Goal: Task Accomplishment & Management: Complete application form

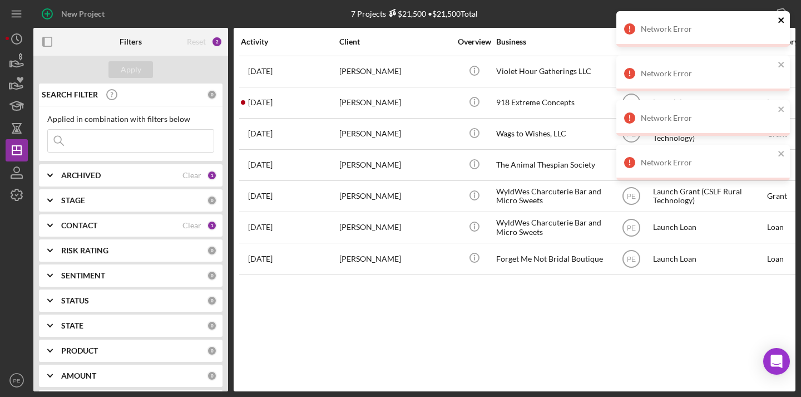
click at [785, 22] on icon "close" at bounding box center [782, 20] width 8 height 9
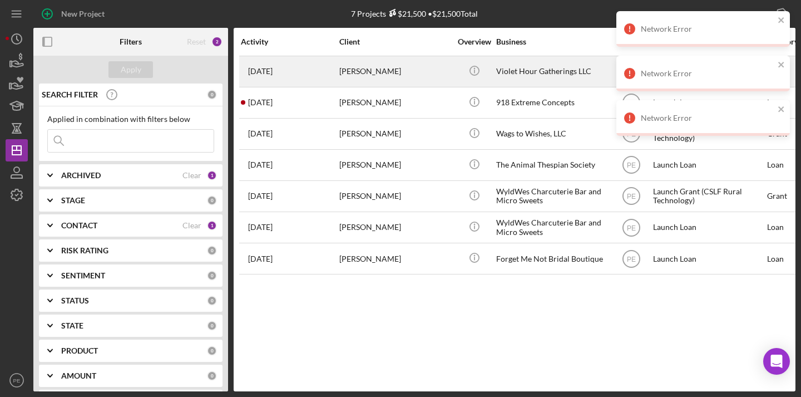
click at [329, 75] on div "1 week ago Michael Poompan" at bounding box center [289, 71] width 97 height 29
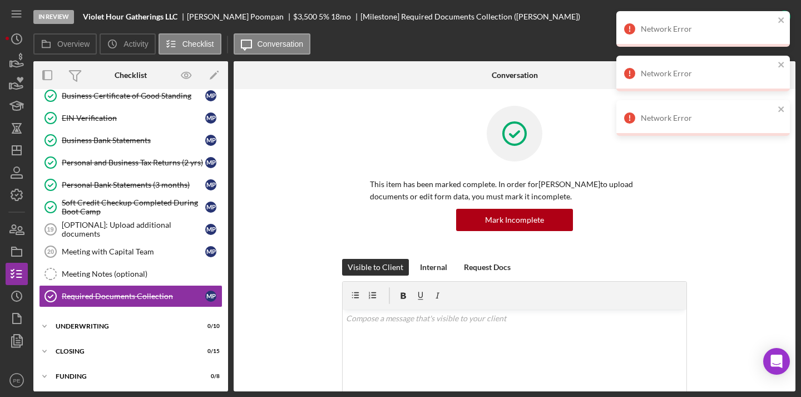
scroll to position [240, 0]
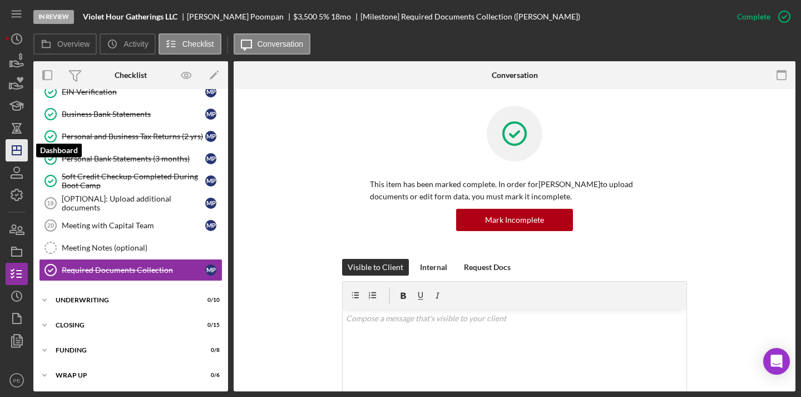
click at [23, 156] on icon "Icon/Dashboard" at bounding box center [17, 150] width 28 height 28
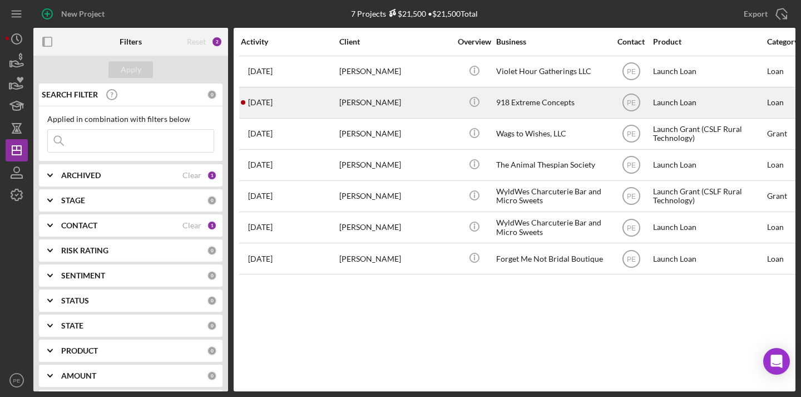
click at [351, 96] on div "[PERSON_NAME]" at bounding box center [394, 102] width 111 height 29
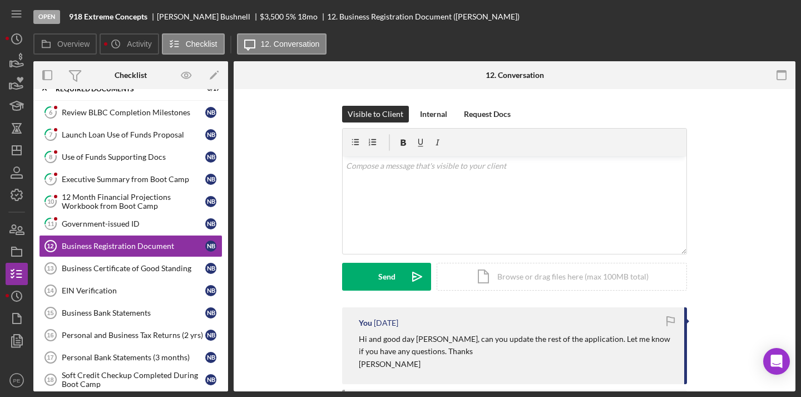
scroll to position [46, 0]
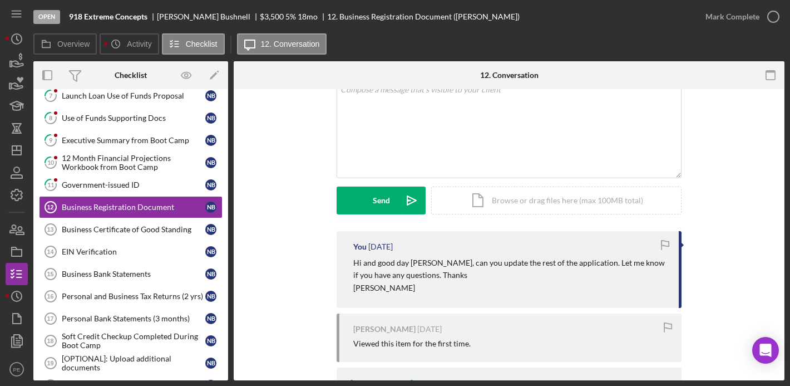
scroll to position [81, 0]
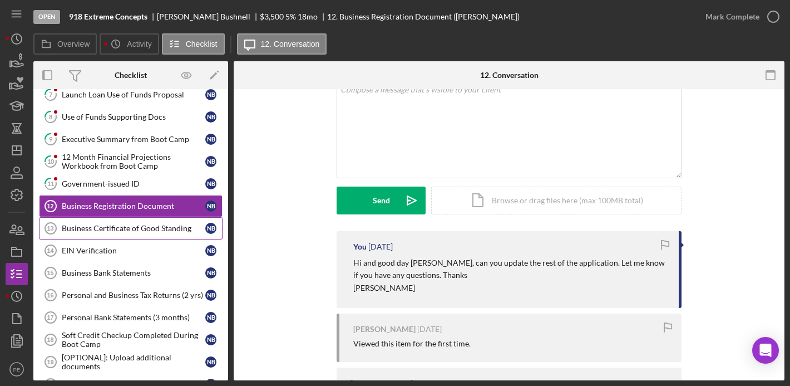
click at [91, 229] on div "Business Certificate of Good Standing" at bounding box center [134, 228] width 144 height 9
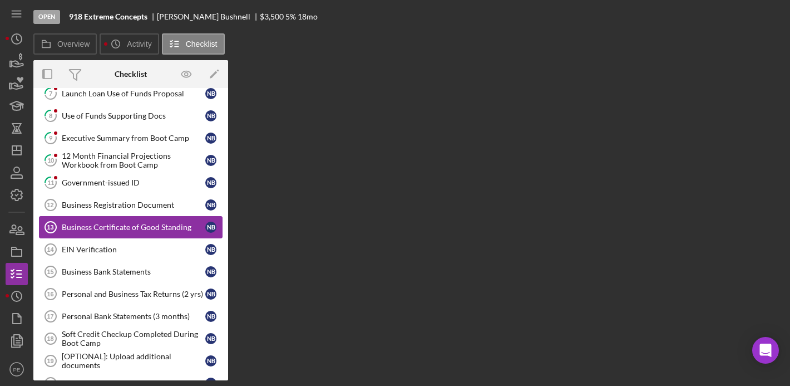
click at [91, 229] on div "Business Certificate of Good Standing" at bounding box center [134, 227] width 144 height 9
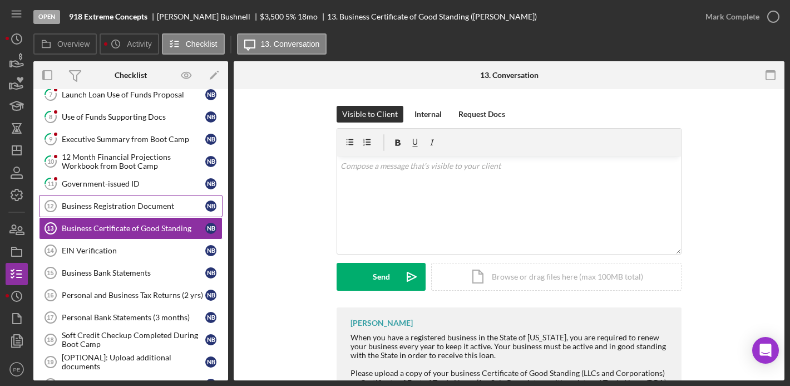
click at [135, 200] on link "Business Registration Document 12 Business Registration Document N B" at bounding box center [131, 206] width 184 height 22
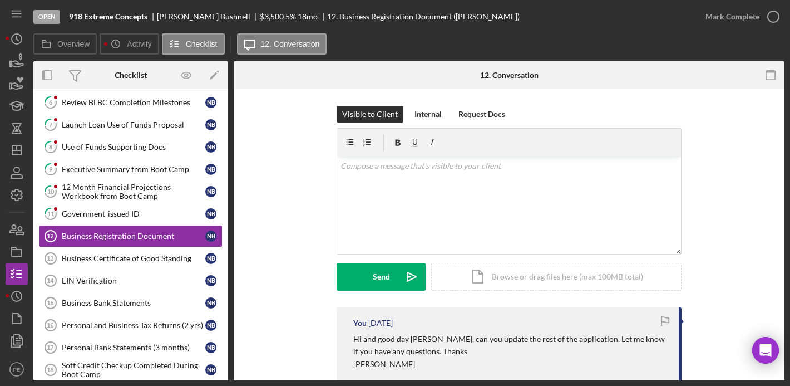
scroll to position [53, 0]
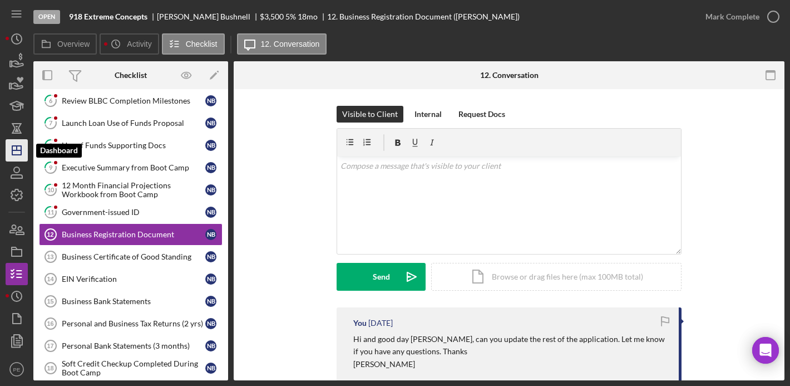
click at [23, 157] on icon "Icon/Dashboard" at bounding box center [17, 150] width 28 height 28
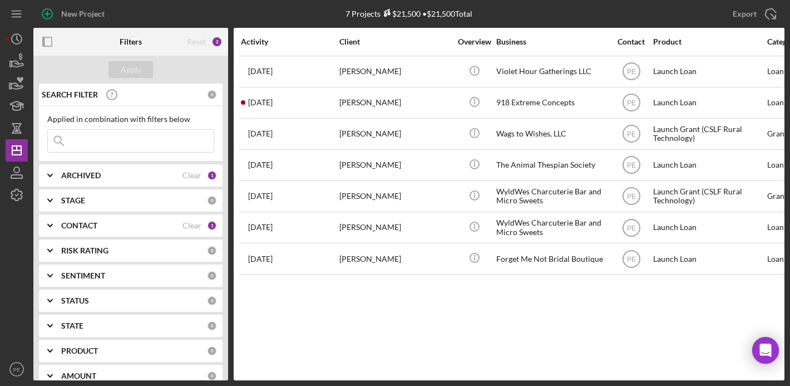
click at [140, 139] on input at bounding box center [131, 141] width 166 height 22
type input "jennifer"
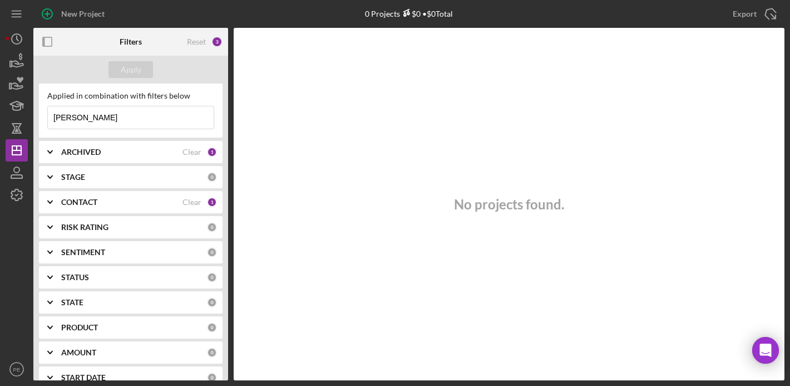
scroll to position [40, 0]
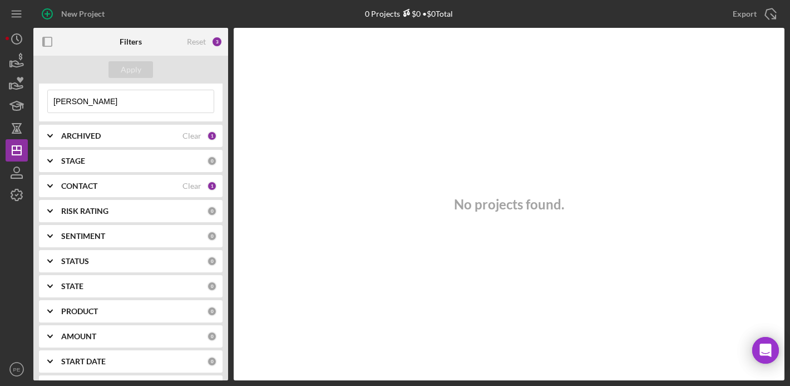
click at [50, 260] on icon "Icon/Expander" at bounding box center [50, 261] width 28 height 28
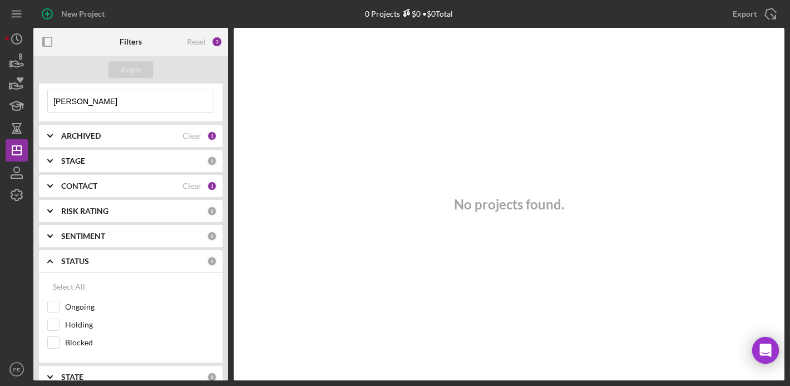
click at [50, 260] on polyline at bounding box center [50, 261] width 4 height 2
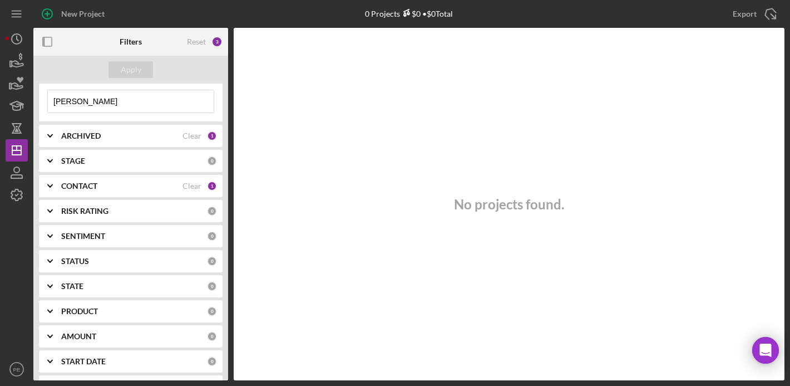
click at [52, 162] on icon "Icon/Expander" at bounding box center [50, 161] width 28 height 28
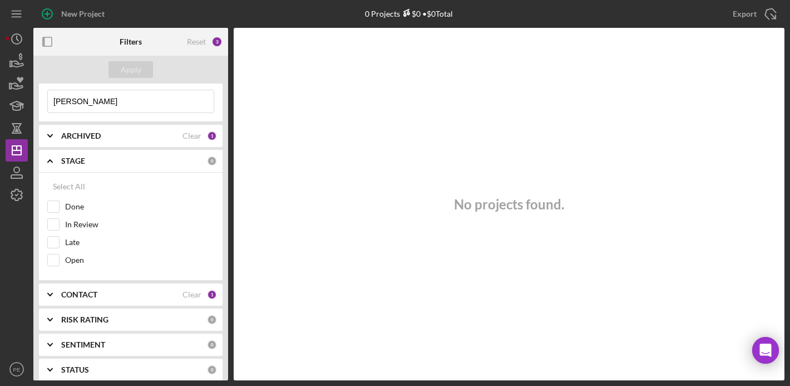
click at [52, 162] on polyline at bounding box center [50, 161] width 4 height 2
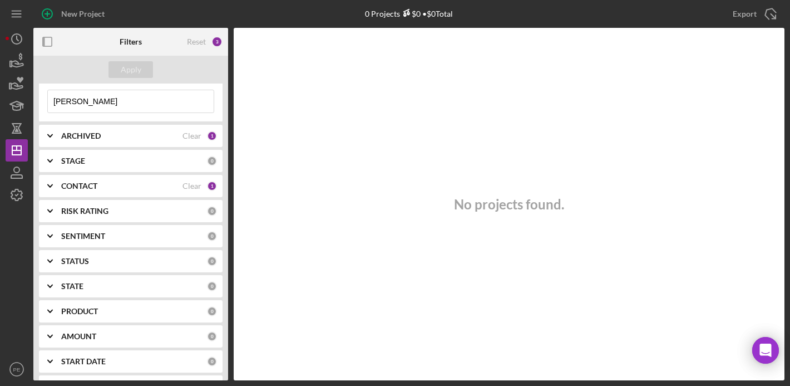
click at [50, 135] on polyline at bounding box center [50, 136] width 4 height 2
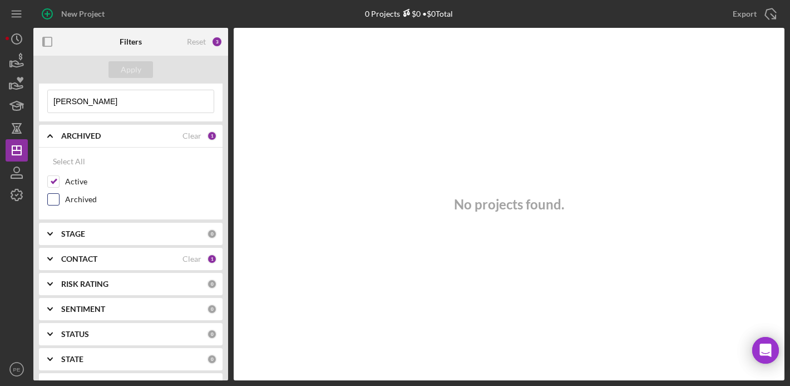
click at [55, 203] on input "Archived" at bounding box center [53, 199] width 11 height 11
checkbox input "true"
click at [131, 60] on div "Apply" at bounding box center [130, 70] width 195 height 28
click at [127, 69] on div "Apply" at bounding box center [131, 69] width 21 height 17
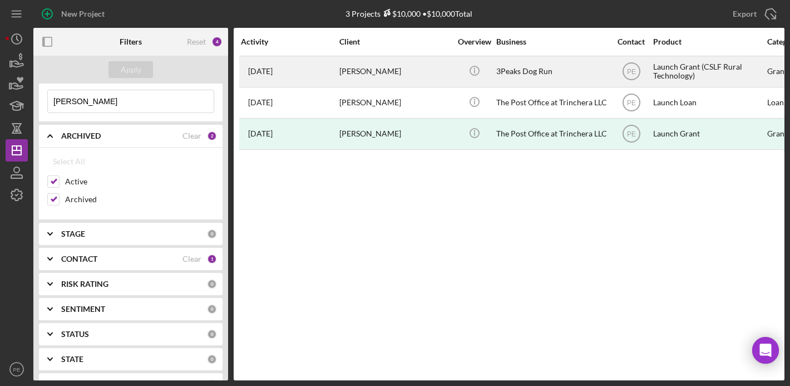
click at [358, 75] on div "Jennifer Radlein" at bounding box center [394, 71] width 111 height 29
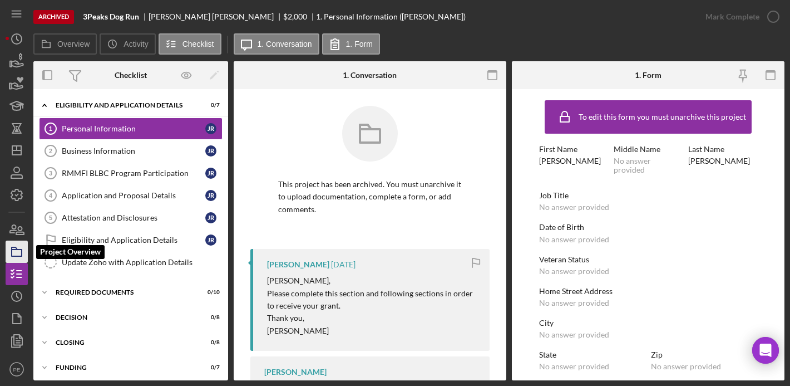
click at [12, 251] on rect "button" at bounding box center [17, 252] width 10 height 7
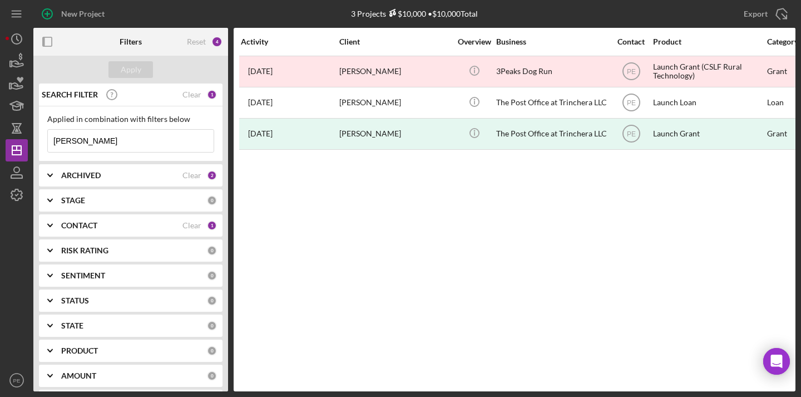
click at [105, 141] on input "[PERSON_NAME]" at bounding box center [131, 141] width 166 height 22
click at [105, 141] on input "jennifer" at bounding box center [131, 141] width 166 height 22
click at [132, 80] on div "Apply" at bounding box center [130, 70] width 195 height 28
click at [130, 73] on div "Apply" at bounding box center [131, 69] width 21 height 17
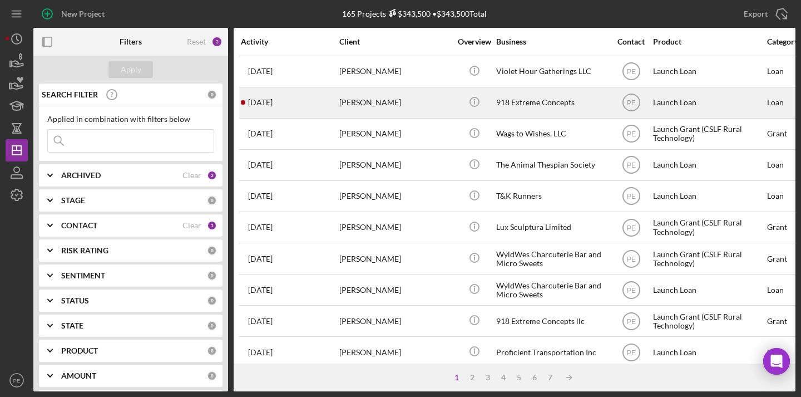
click at [307, 101] on div "3 weeks ago Nathan Bushnell" at bounding box center [289, 102] width 97 height 29
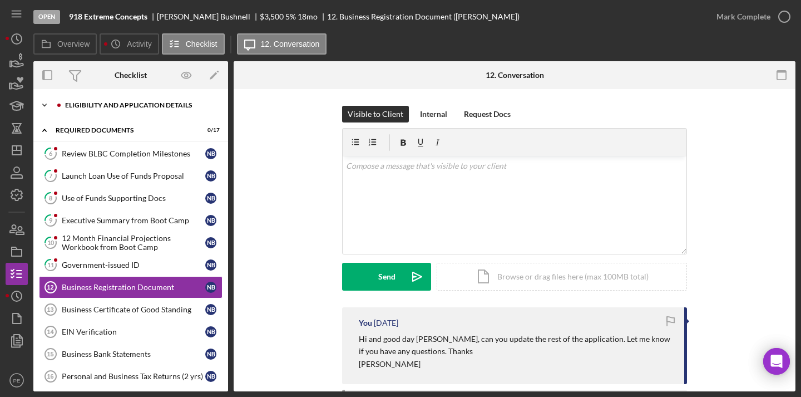
click at [117, 112] on div "Icon/Expander Eligibility and Application Details 0 / 7" at bounding box center [130, 105] width 195 height 22
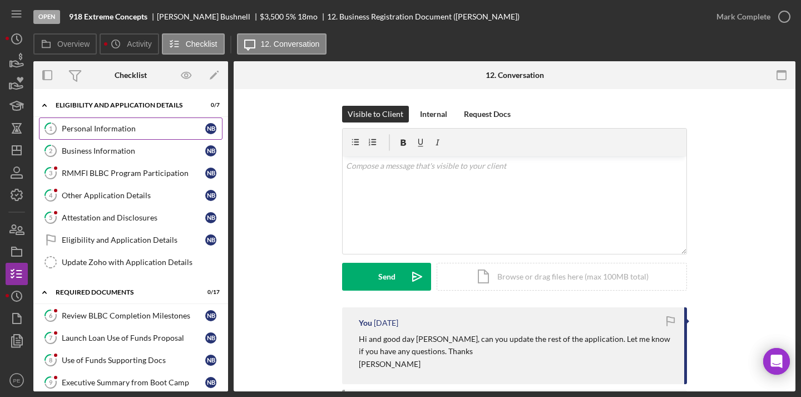
click at [91, 134] on link "1 Personal Information N B" at bounding box center [131, 128] width 184 height 22
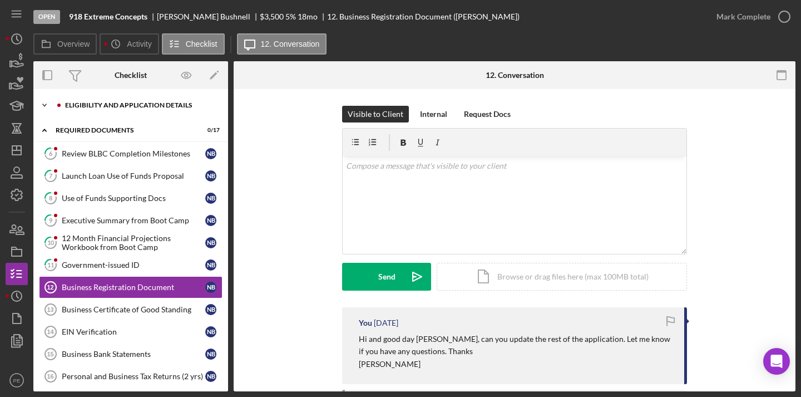
click at [42, 107] on icon "Icon/Expander" at bounding box center [44, 105] width 22 height 22
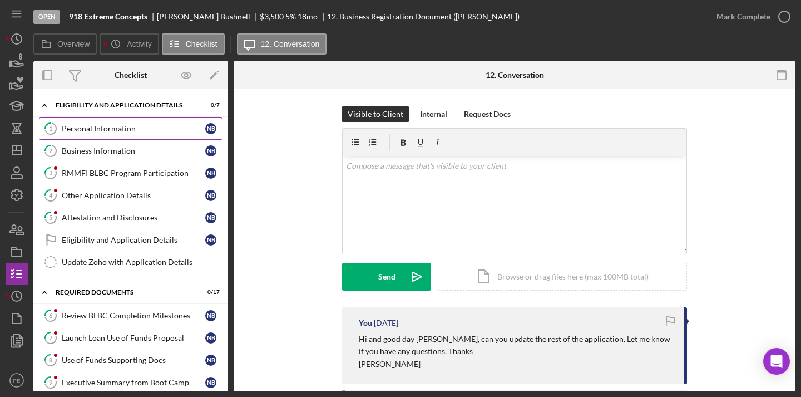
click at [91, 126] on div "Personal Information" at bounding box center [134, 128] width 144 height 9
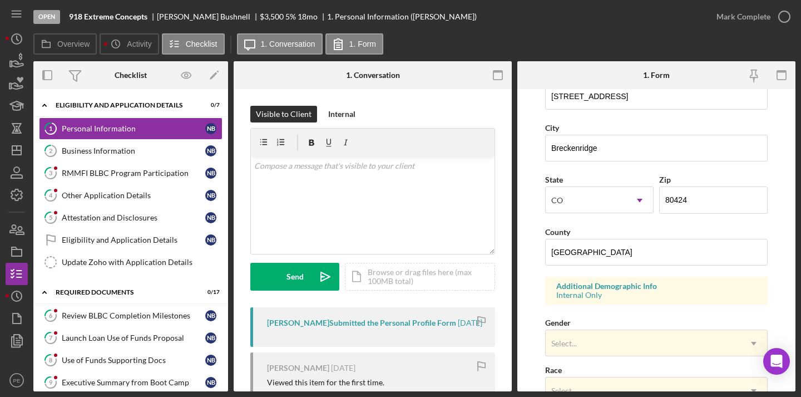
scroll to position [235, 0]
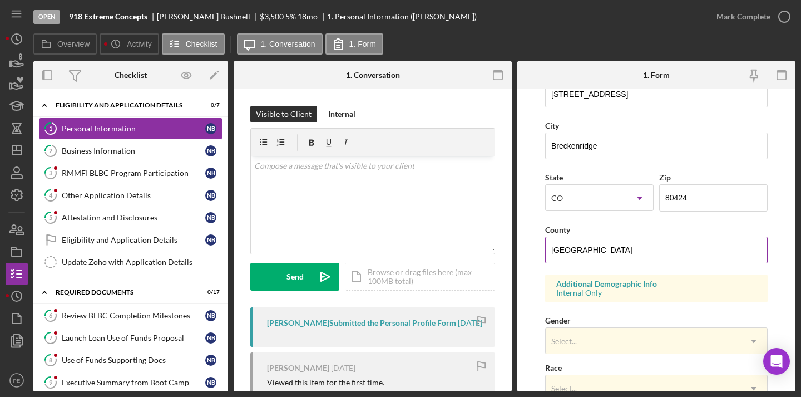
click at [587, 249] on input "[GEOGRAPHIC_DATA]" at bounding box center [656, 249] width 223 height 27
type input "Summit"
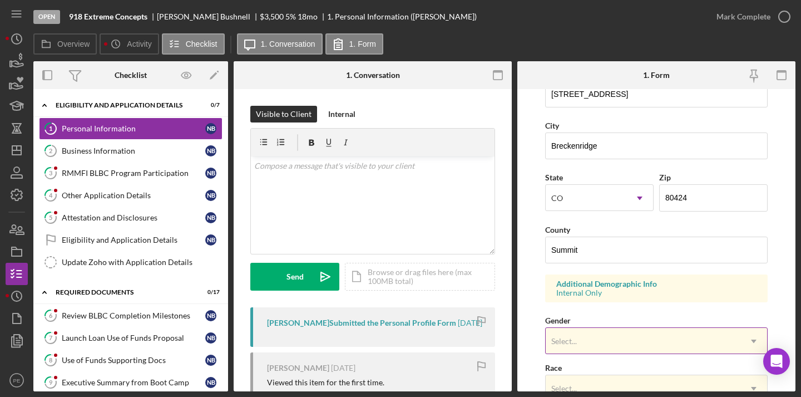
click at [636, 338] on div "Select..." at bounding box center [643, 341] width 195 height 26
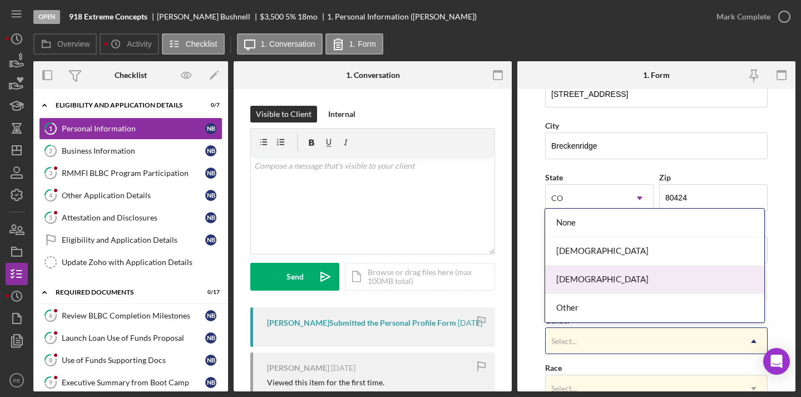
click at [612, 276] on div "[DEMOGRAPHIC_DATA]" at bounding box center [654, 279] width 219 height 28
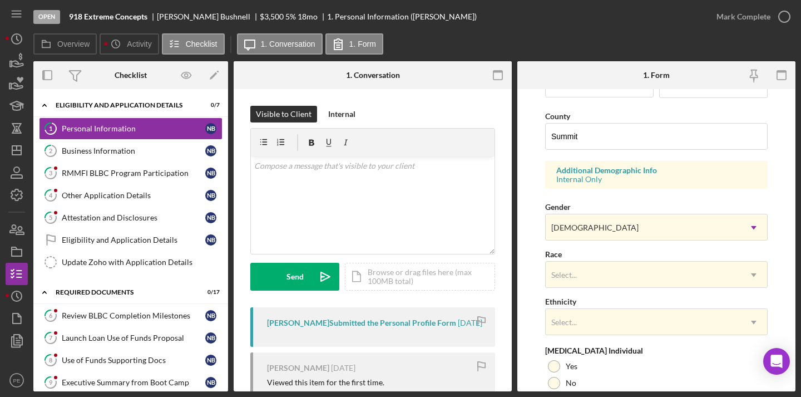
scroll to position [352, 0]
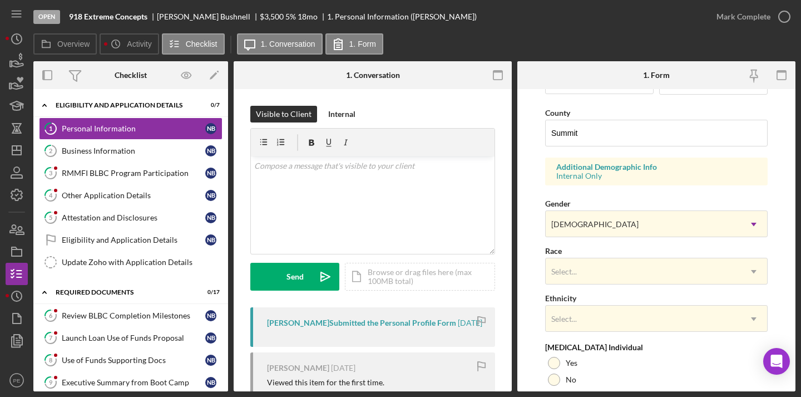
click at [612, 276] on div "Select..." at bounding box center [643, 272] width 195 height 26
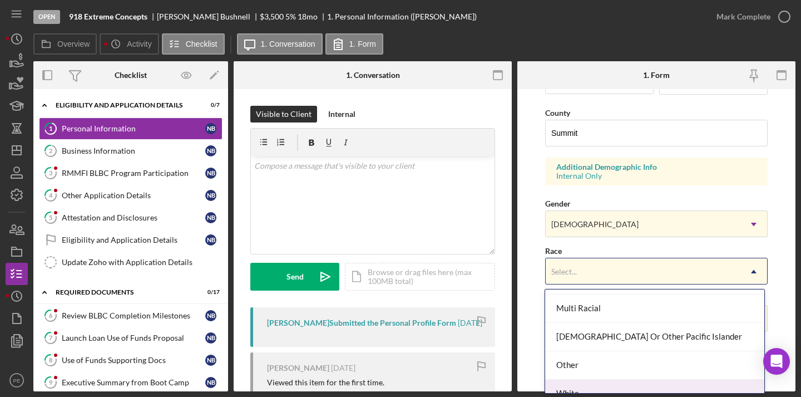
scroll to position [123, 0]
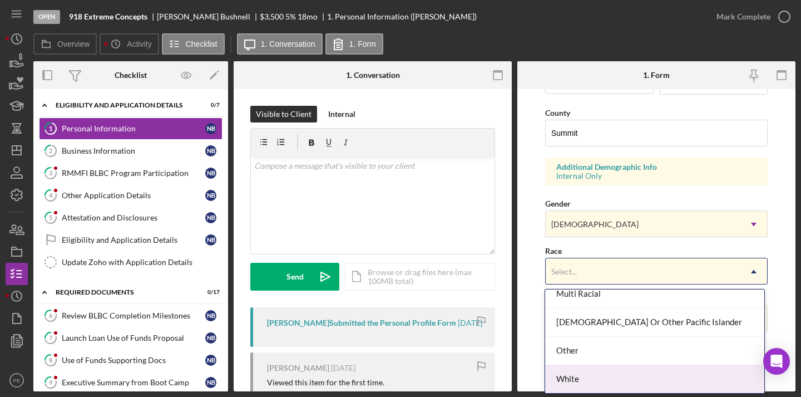
click at [645, 373] on div "White" at bounding box center [654, 379] width 219 height 28
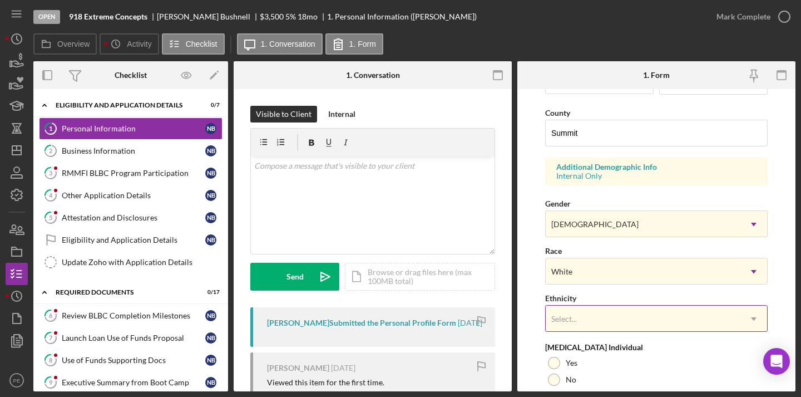
click at [644, 322] on div "Select..." at bounding box center [643, 319] width 195 height 26
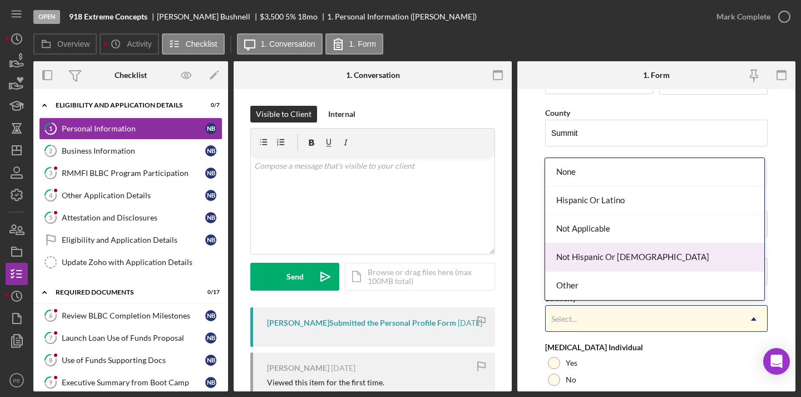
click at [610, 255] on div "Not Hispanic Or Latino" at bounding box center [654, 257] width 219 height 28
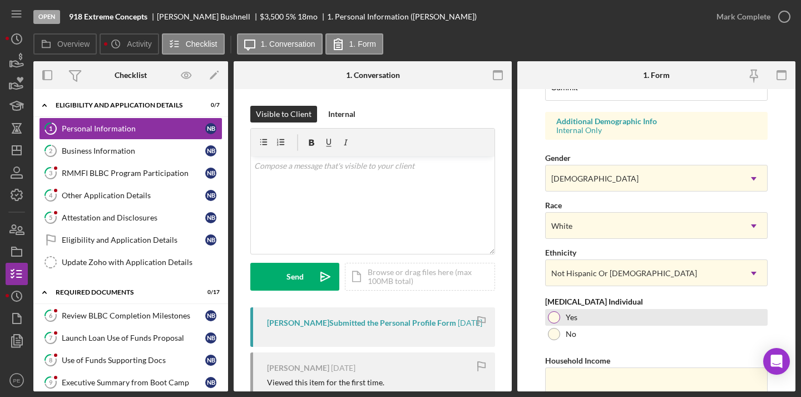
scroll to position [424, 0]
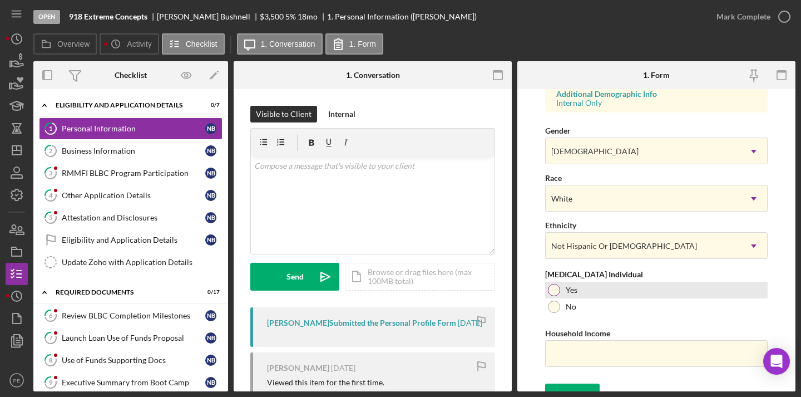
click at [554, 288] on div at bounding box center [554, 290] width 12 height 12
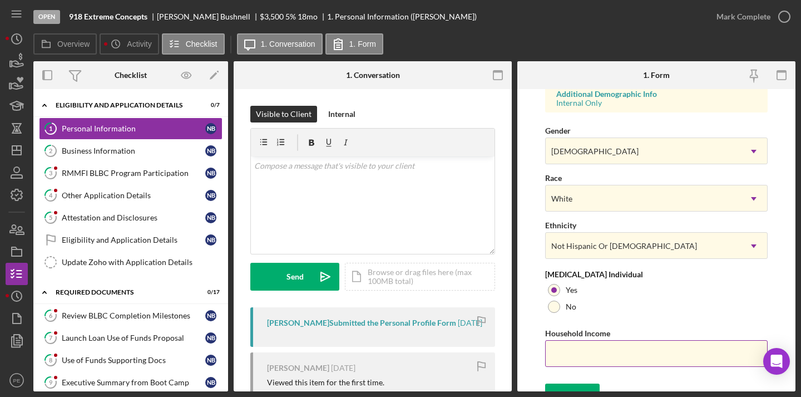
click at [613, 352] on input "Household Income" at bounding box center [656, 353] width 223 height 27
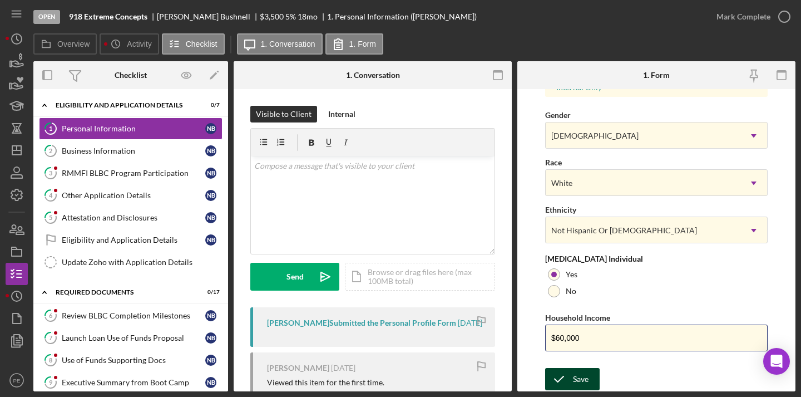
type input "$60,000"
click at [559, 377] on icon "submit" at bounding box center [559, 379] width 28 height 28
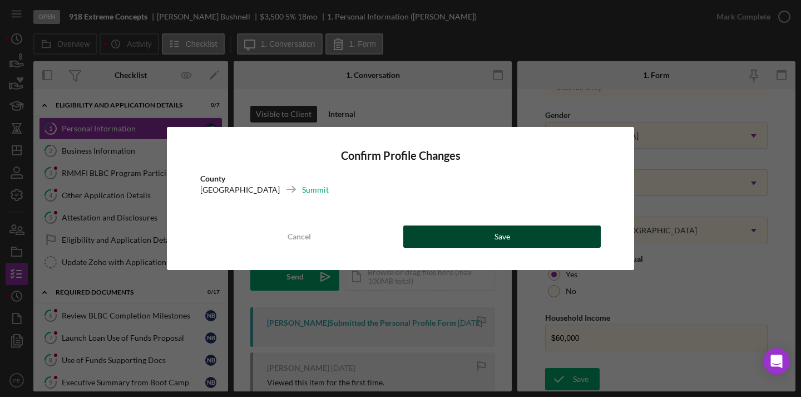
click at [532, 238] on button "Save" at bounding box center [502, 236] width 198 height 22
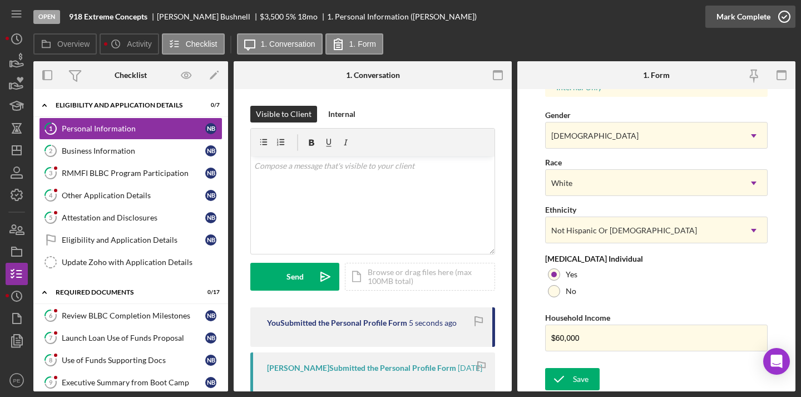
click at [771, 22] on icon "button" at bounding box center [785, 17] width 28 height 28
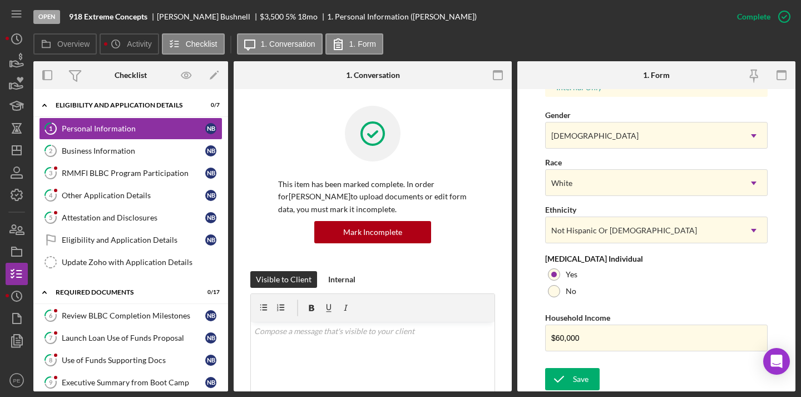
scroll to position [217, 0]
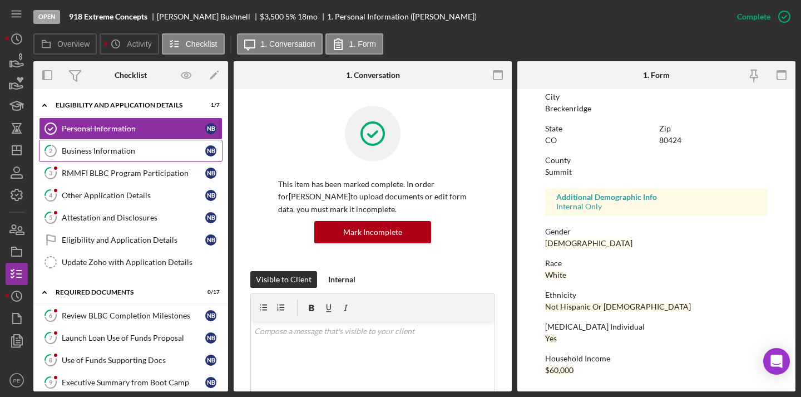
click at [84, 148] on div "Business Information" at bounding box center [134, 150] width 144 height 9
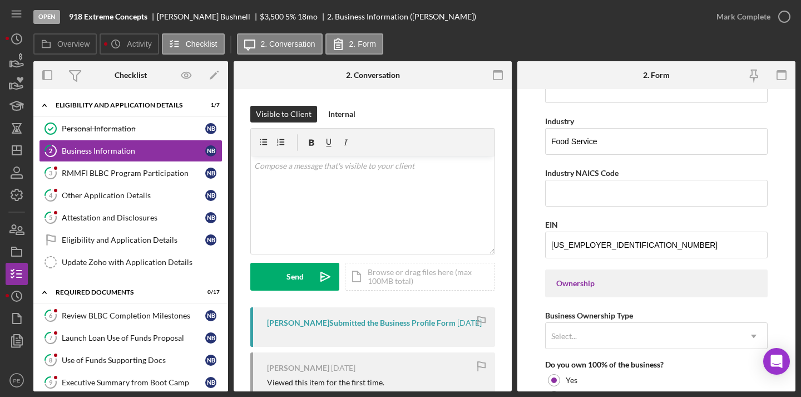
scroll to position [351, 0]
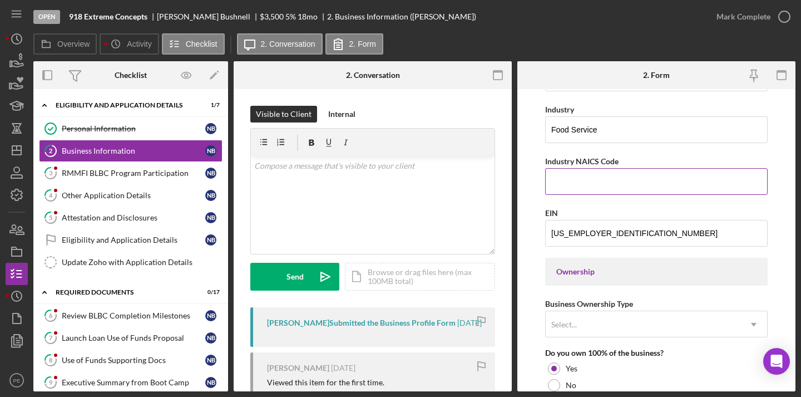
click at [577, 181] on input "Industry NAICS Code" at bounding box center [656, 181] width 223 height 27
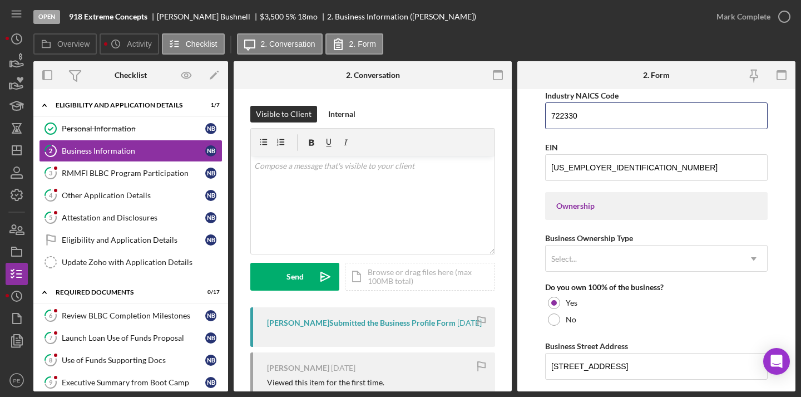
scroll to position [419, 0]
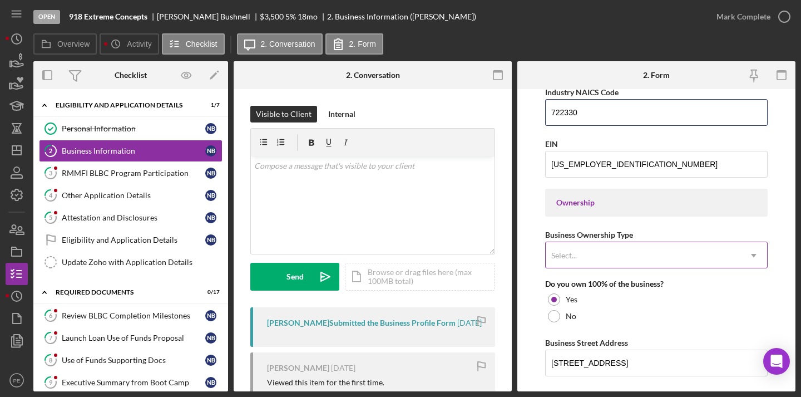
type input "722330"
click at [591, 247] on div "Select..." at bounding box center [643, 256] width 195 height 26
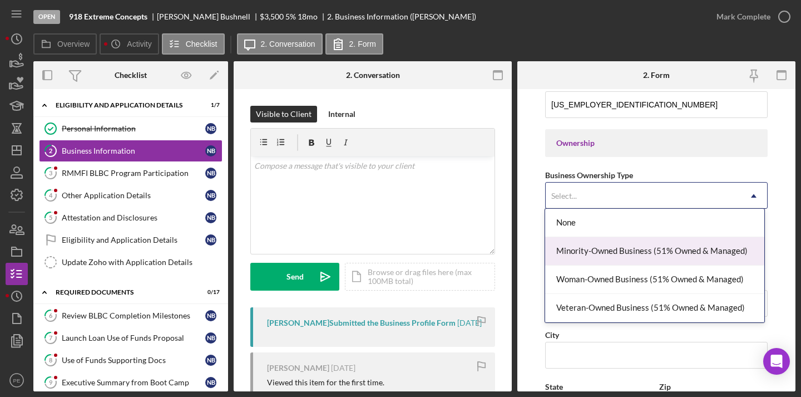
scroll to position [484, 0]
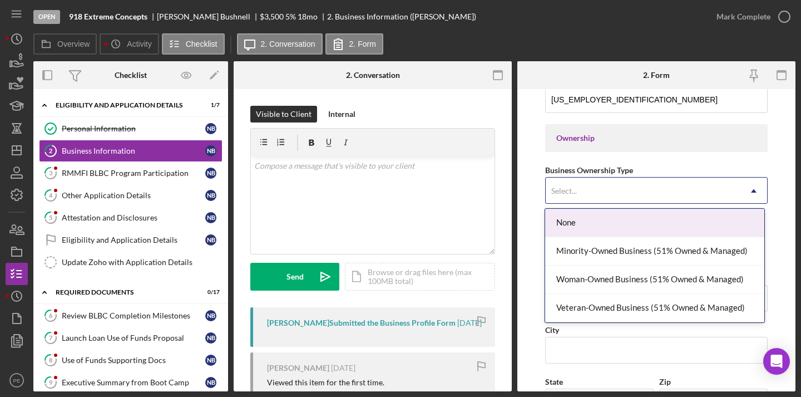
click at [594, 225] on div "None" at bounding box center [654, 223] width 219 height 28
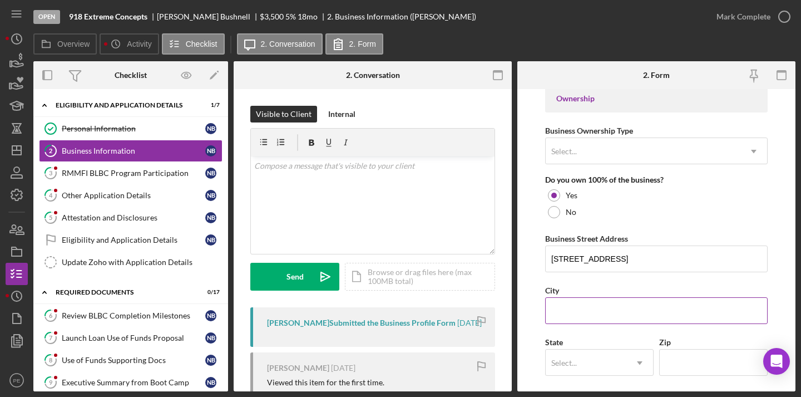
scroll to position [524, 0]
click at [569, 307] on input "City" at bounding box center [656, 310] width 223 height 27
click at [603, 313] on input "City" at bounding box center [656, 310] width 223 height 27
type input "Breckenridge"
click at [598, 359] on div "Select..." at bounding box center [586, 362] width 81 height 26
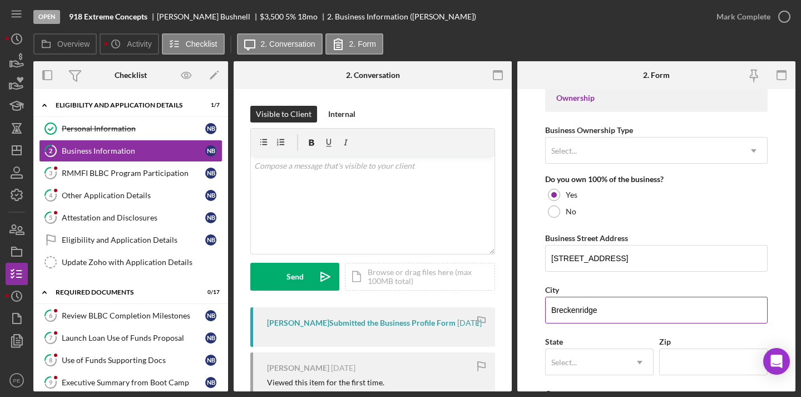
click at [756, 308] on input "Breckenridge" at bounding box center [656, 310] width 223 height 27
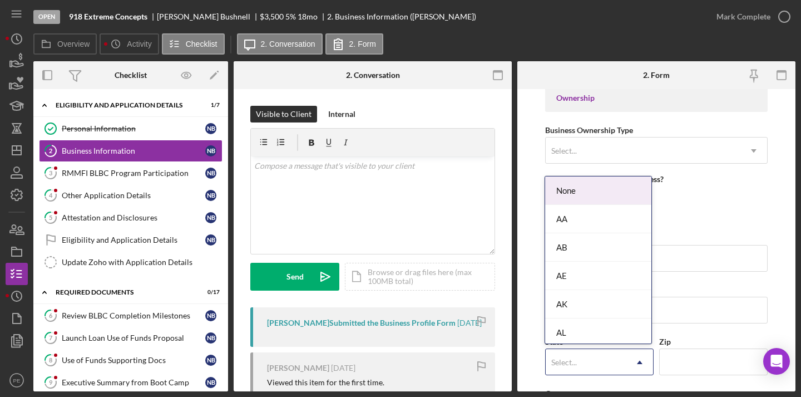
click at [602, 359] on div "Select..." at bounding box center [586, 362] width 81 height 26
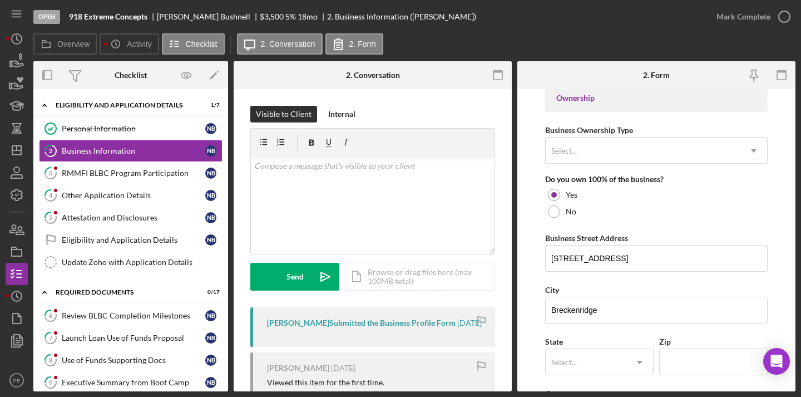
click at [774, 266] on form "Business Name 918 Extreme Concepts DBA Bombero’s House Kitchen Business Start D…" at bounding box center [656, 240] width 278 height 302
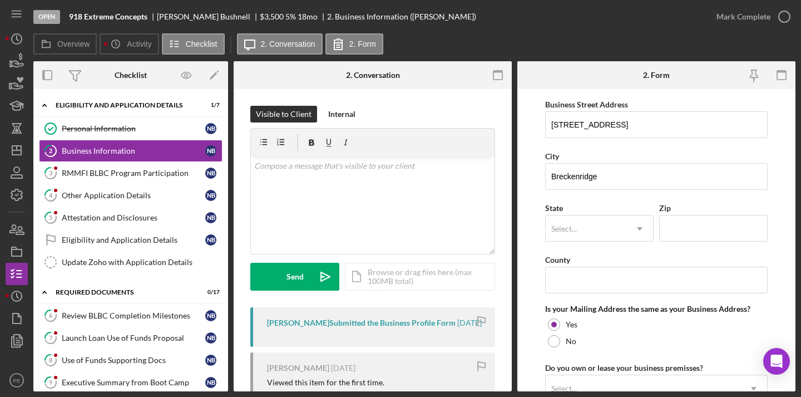
scroll to position [668, 0]
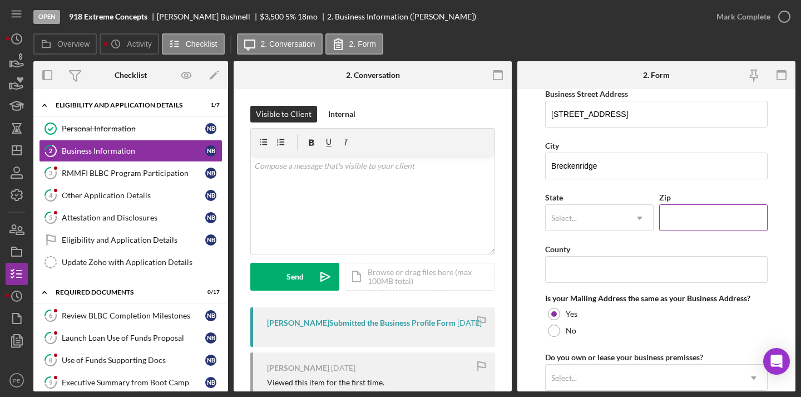
click at [695, 219] on input "Zip" at bounding box center [713, 217] width 108 height 27
type input "80424"
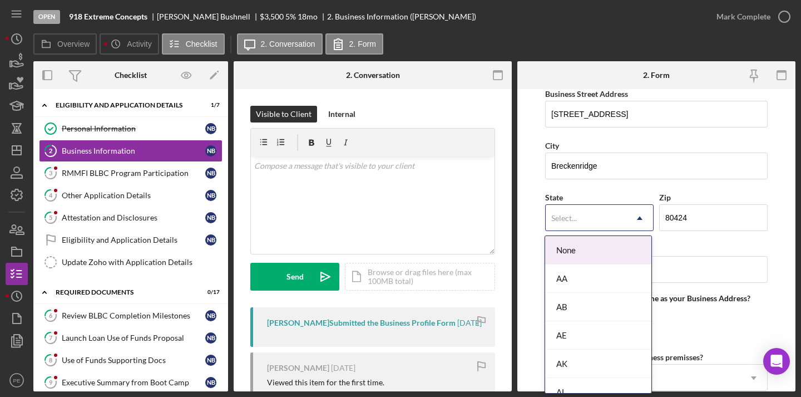
click at [614, 227] on div "Select..." at bounding box center [586, 218] width 81 height 26
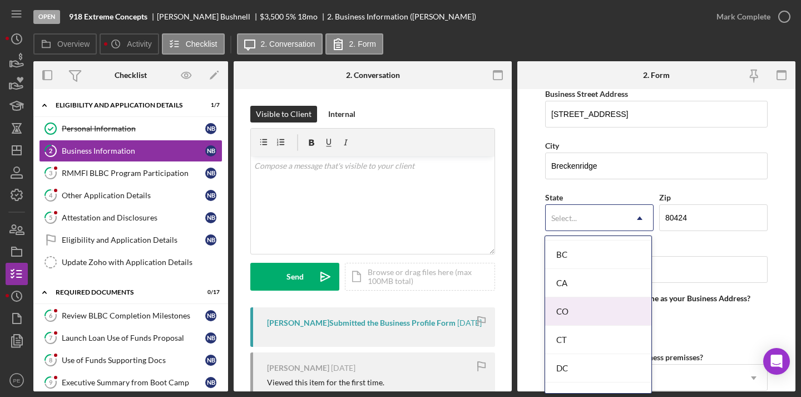
click at [586, 314] on div "CO" at bounding box center [598, 311] width 106 height 28
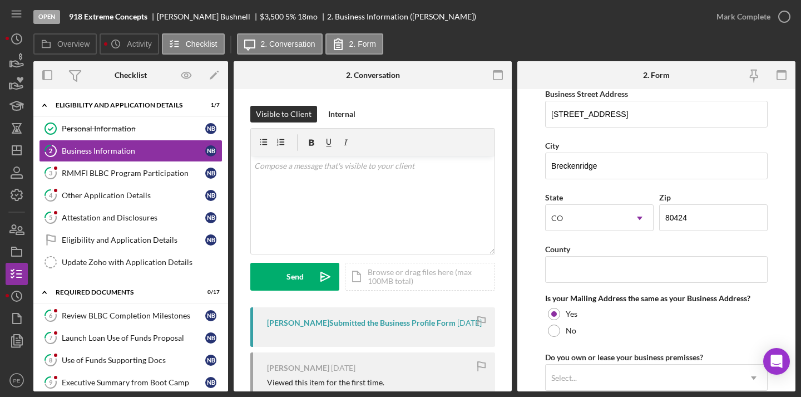
click at [773, 304] on form "Business Name 918 Extreme Concepts DBA Bombero’s House Kitchen Business Start D…" at bounding box center [656, 240] width 278 height 302
click at [620, 274] on input "County" at bounding box center [656, 269] width 223 height 27
type input "Summit"
click at [715, 244] on div "County" at bounding box center [656, 249] width 223 height 14
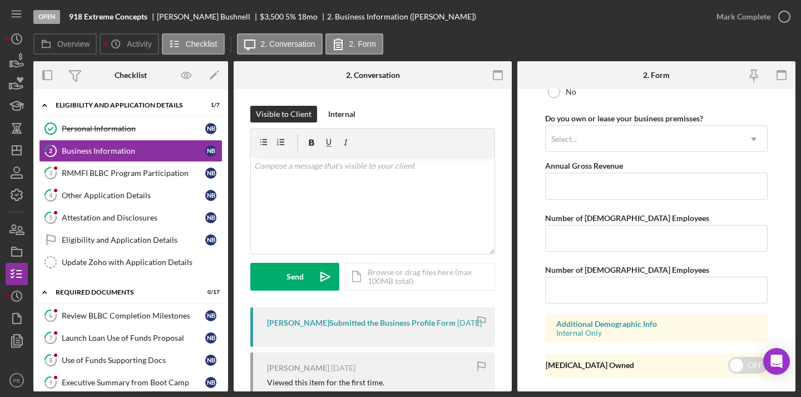
scroll to position [932, 0]
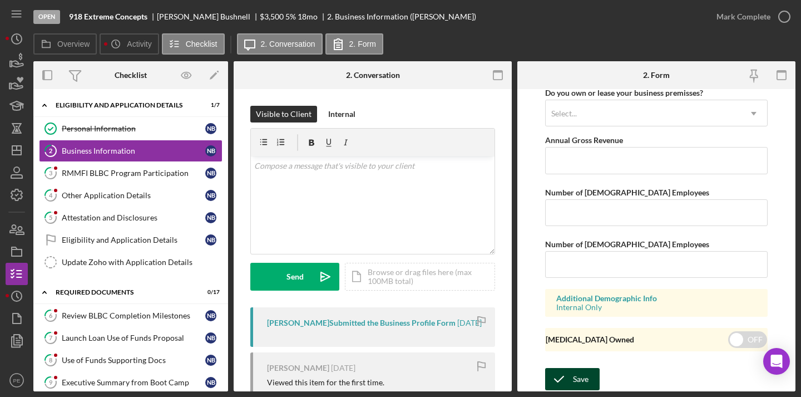
click at [574, 379] on div "Save" at bounding box center [581, 379] width 16 height 22
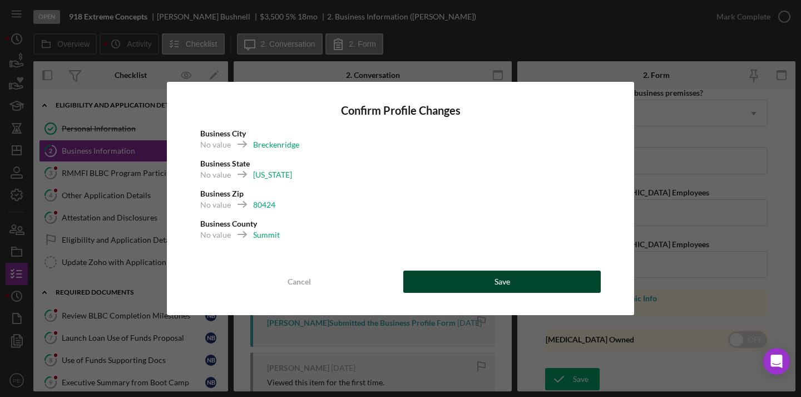
click at [480, 274] on button "Save" at bounding box center [502, 281] width 198 height 22
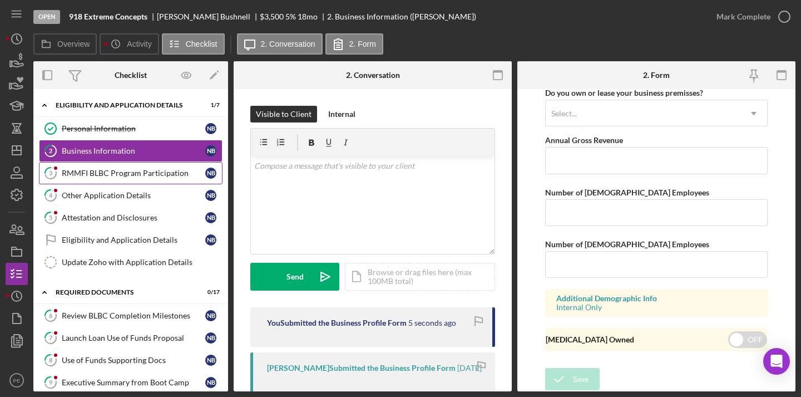
click at [107, 175] on div "RMMFI BLBC Program Participation" at bounding box center [134, 173] width 144 height 9
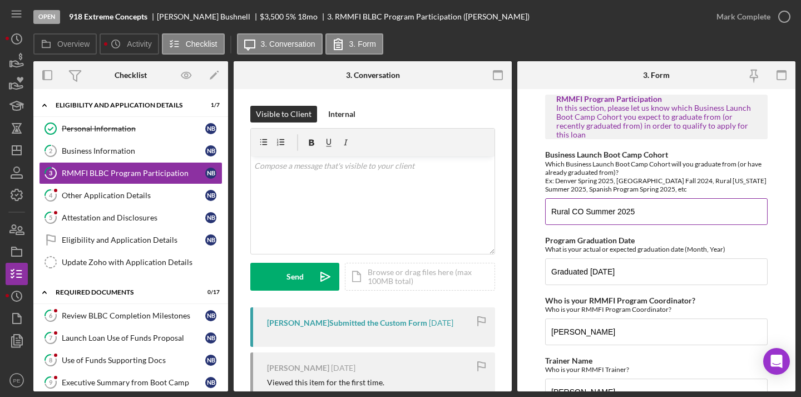
click at [682, 213] on input "Rural CO Summer 2025" at bounding box center [656, 211] width 223 height 27
type input "R"
type input "BlBC-En-20-2025-1"
click at [666, 273] on input "Graduated July 2025" at bounding box center [656, 271] width 223 height 27
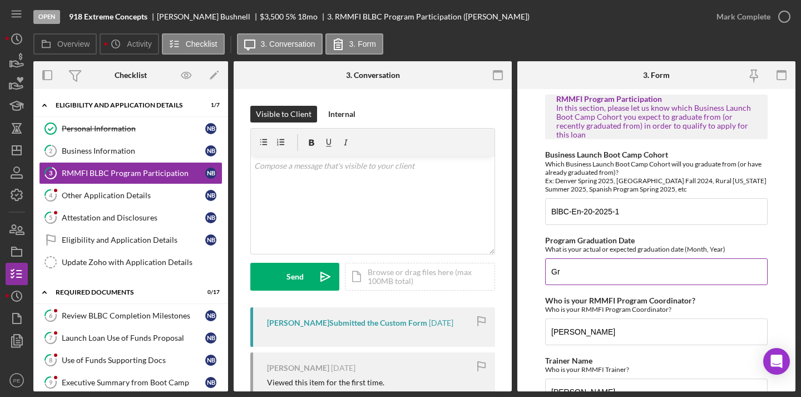
type input "G"
click at [581, 211] on input "BlBC-En-20-2025-1" at bounding box center [656, 211] width 223 height 27
type input "BlBC-EN-20-2025-1"
click at [580, 277] on input "Program Graduation Date" at bounding box center [656, 271] width 223 height 27
click at [570, 274] on input "Program Graduation Date" at bounding box center [656, 271] width 223 height 27
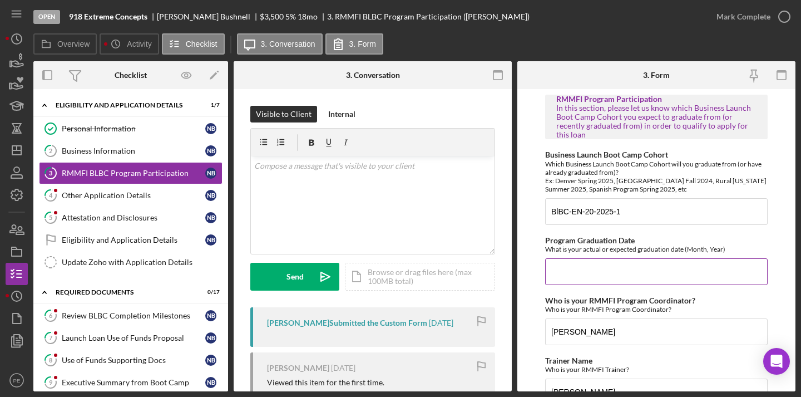
type input "O"
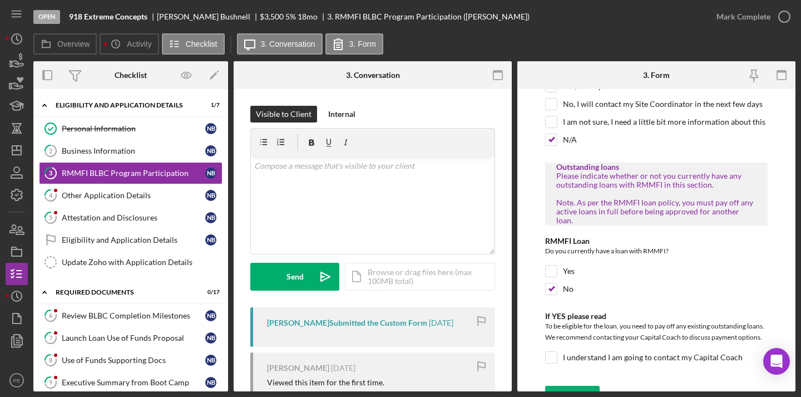
scroll to position [662, 0]
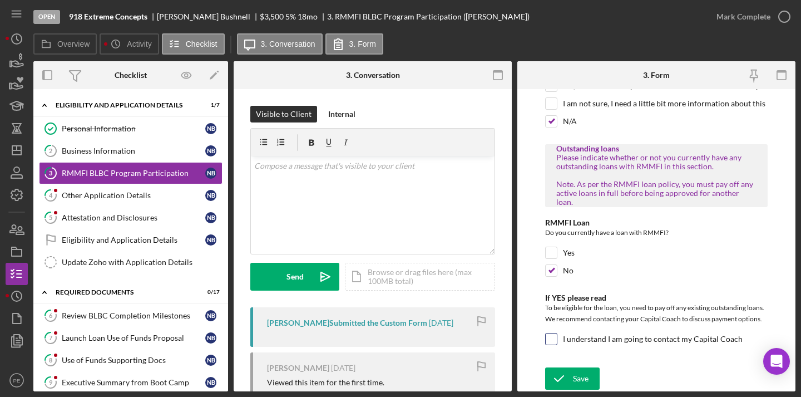
type input "07/223/25"
click at [549, 334] on input "I understand I am going to contact my Capital Coach" at bounding box center [551, 338] width 11 height 11
checkbox input "true"
click at [562, 371] on icon "submit" at bounding box center [559, 378] width 28 height 28
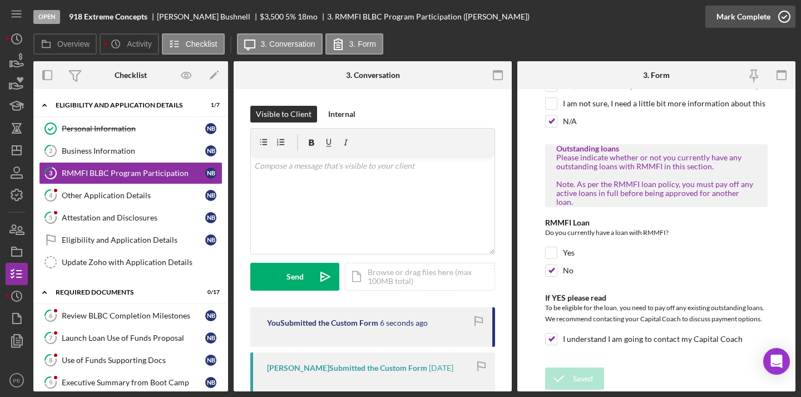
click at [758, 22] on div "Mark Complete" at bounding box center [744, 17] width 54 height 22
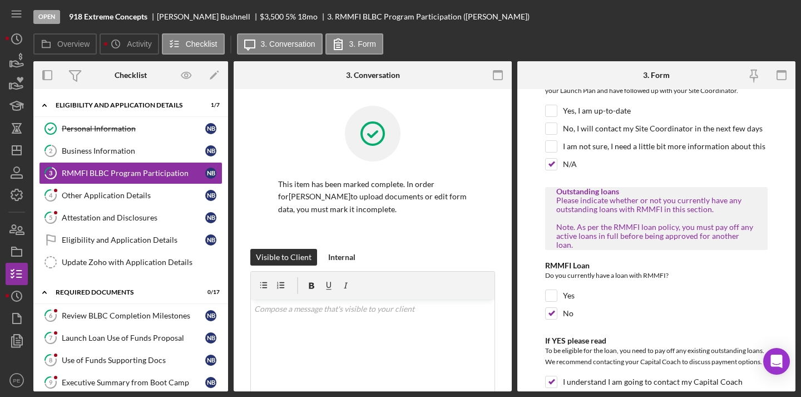
scroll to position [707, 0]
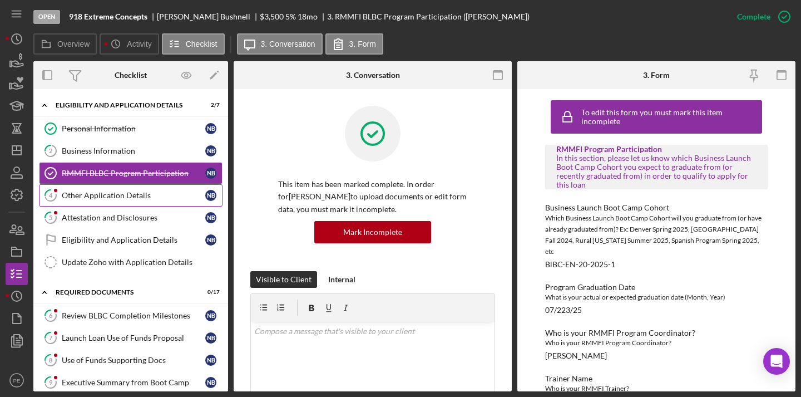
click at [107, 198] on div "Other Application Details" at bounding box center [134, 195] width 144 height 9
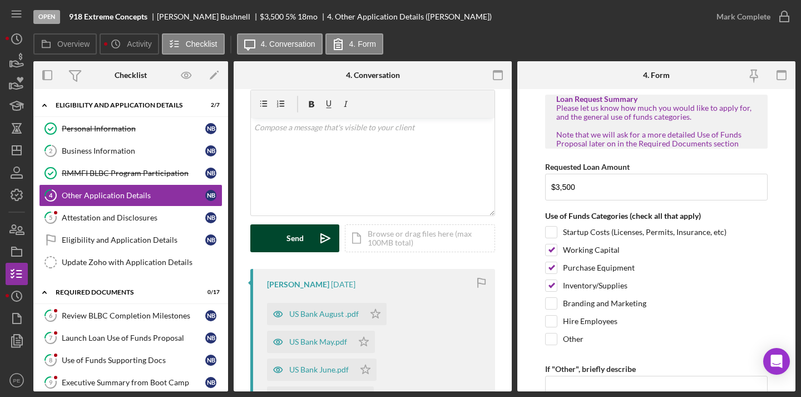
scroll to position [42, 0]
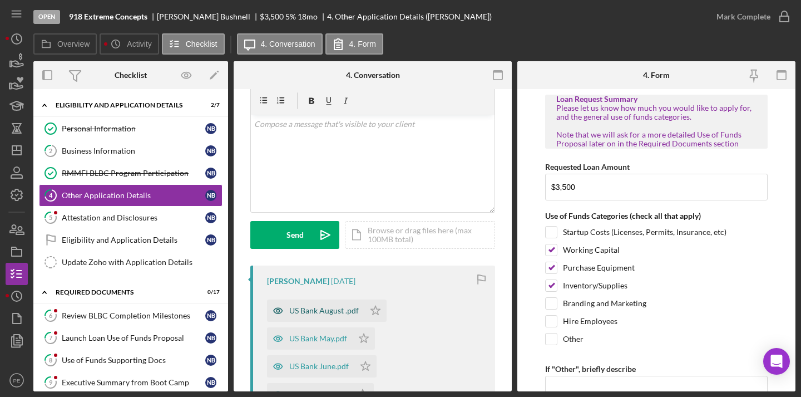
click at [329, 314] on div "US Bank August .pdf" at bounding box center [324, 310] width 70 height 9
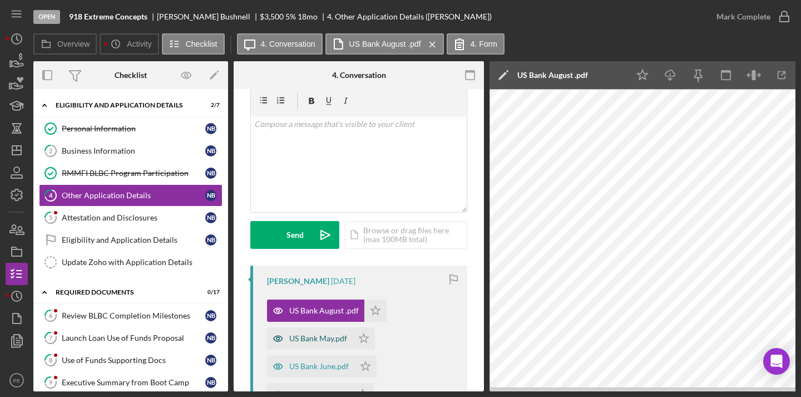
click at [323, 339] on div "US Bank May.pdf" at bounding box center [318, 338] width 58 height 9
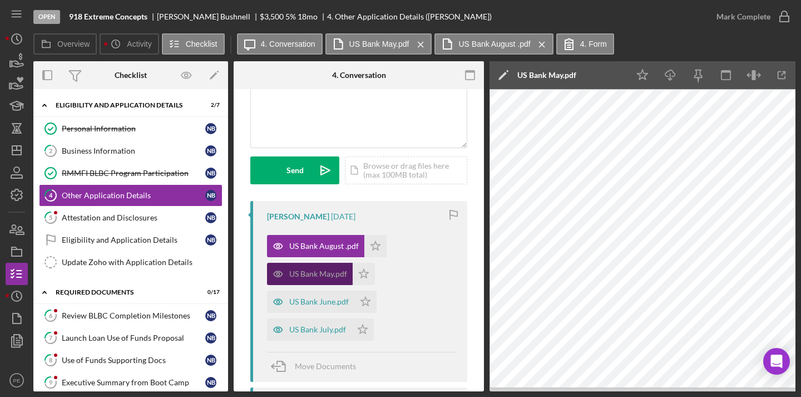
scroll to position [113, 0]
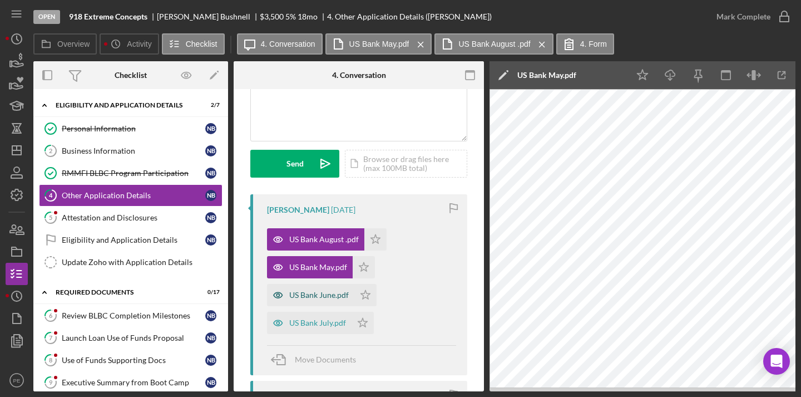
click at [317, 295] on div "US Bank June.pdf" at bounding box center [319, 294] width 60 height 9
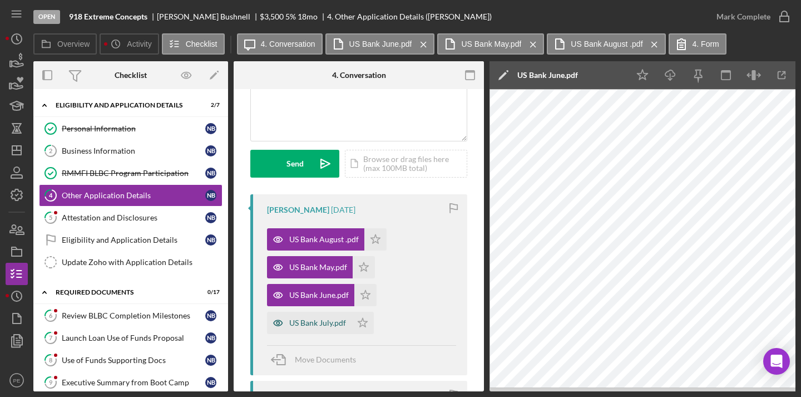
click at [317, 321] on div "US Bank July.pdf" at bounding box center [317, 322] width 57 height 9
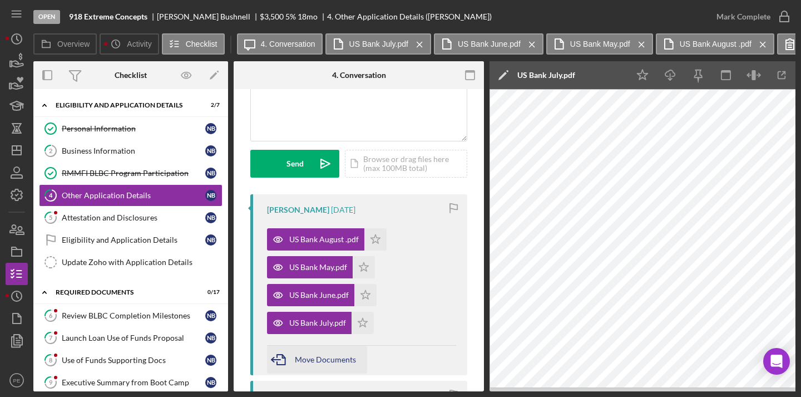
click at [343, 358] on span "Move Documents" at bounding box center [325, 358] width 61 height 9
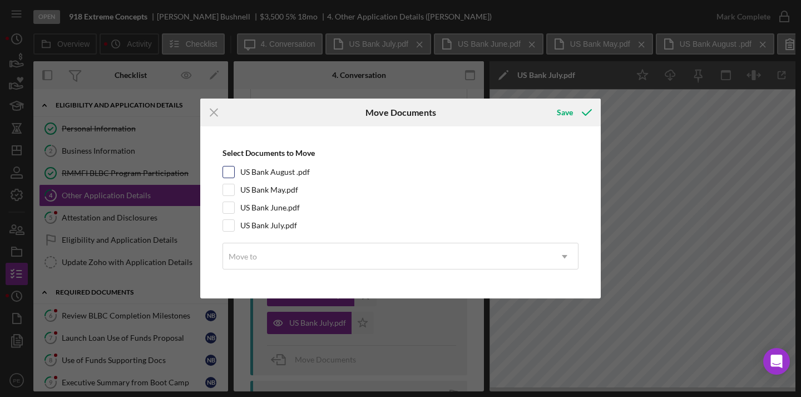
click at [231, 175] on input "US Bank August .pdf" at bounding box center [228, 171] width 11 height 11
checkbox input "true"
click at [231, 187] on input "US Bank May.pdf" at bounding box center [228, 189] width 11 height 11
checkbox input "true"
click at [231, 204] on input "US Bank June.pdf" at bounding box center [228, 207] width 11 height 11
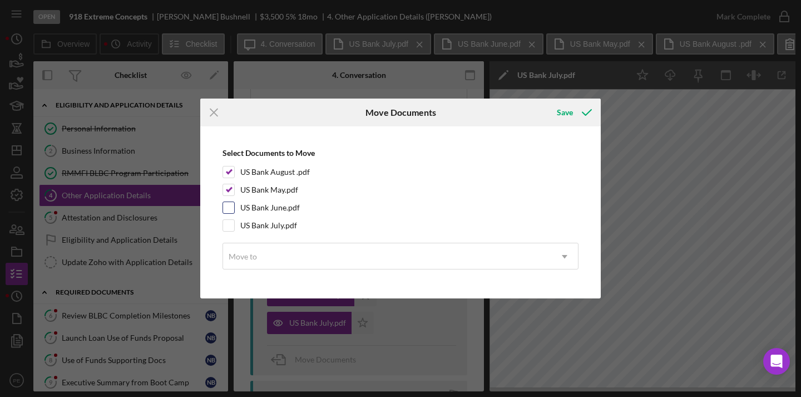
checkbox input "true"
click at [232, 224] on input "US Bank July.pdf" at bounding box center [228, 225] width 11 height 11
checkbox input "true"
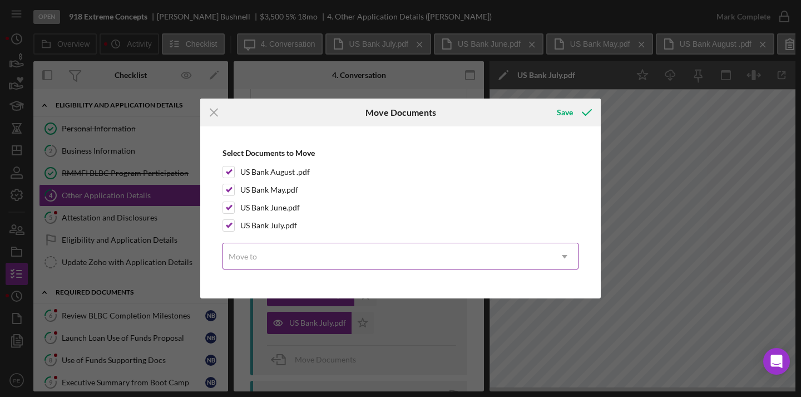
click at [290, 261] on div "Move to" at bounding box center [387, 257] width 328 height 26
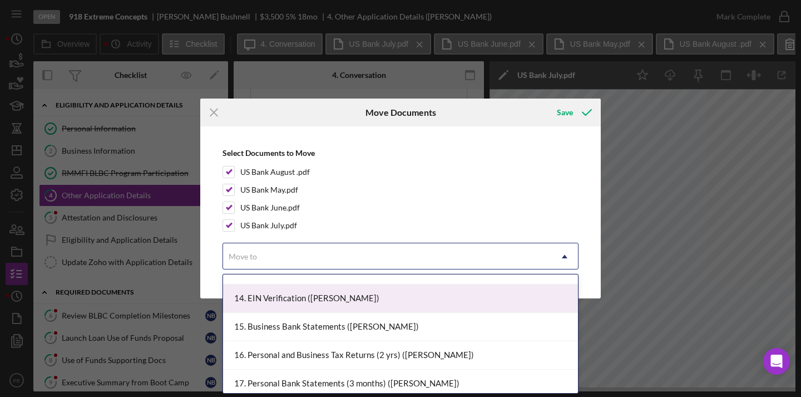
scroll to position [358, 0]
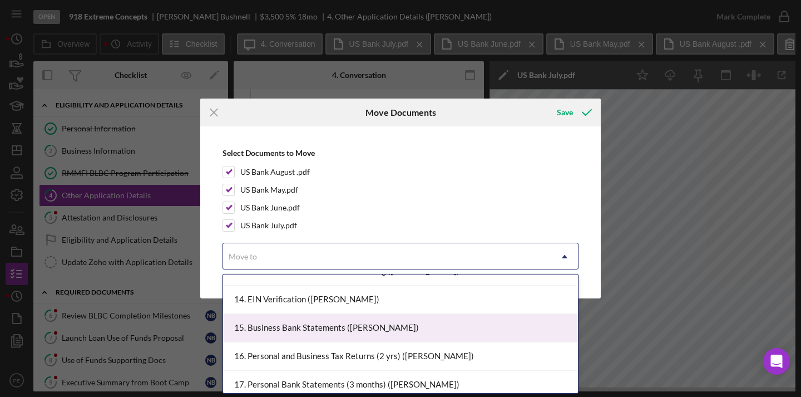
click at [332, 332] on div "15. Business Bank Statements (Nathan B.)" at bounding box center [400, 328] width 355 height 28
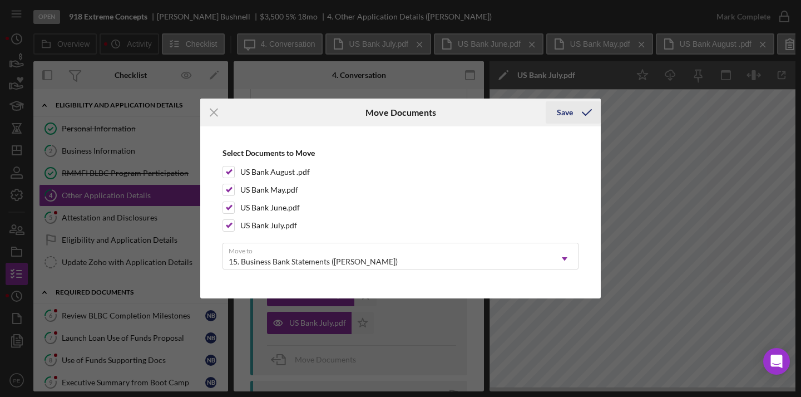
click at [571, 113] on div "Save" at bounding box center [565, 112] width 16 height 22
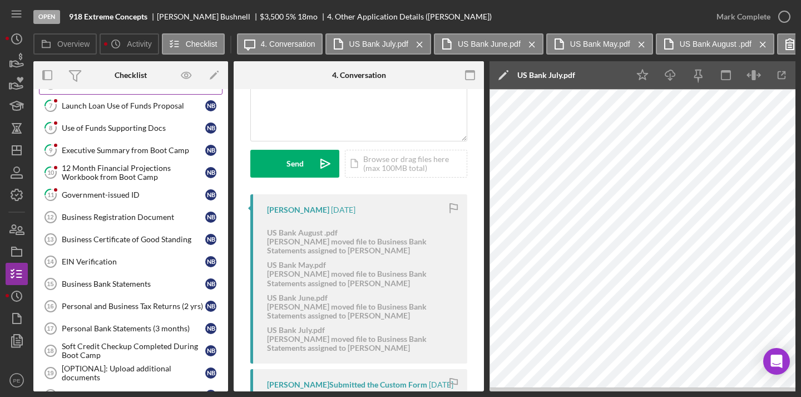
scroll to position [230, 0]
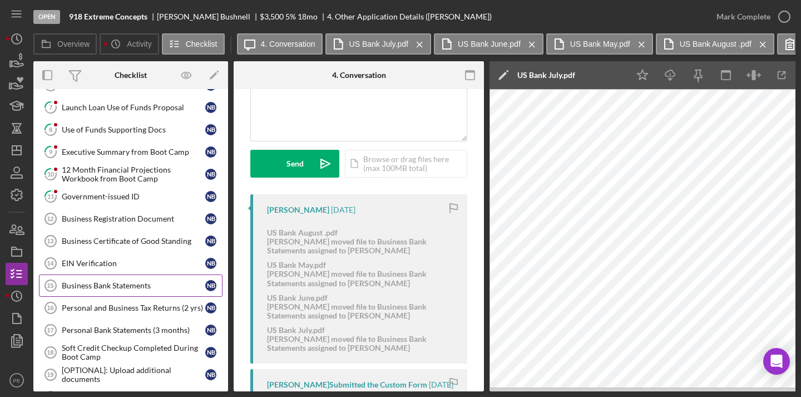
click at [116, 290] on link "Business Bank Statements 15 Business Bank Statements N B" at bounding box center [131, 285] width 184 height 22
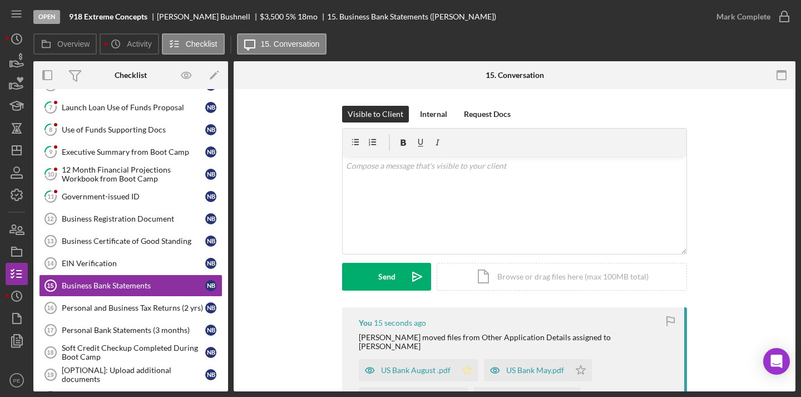
click at [467, 365] on polygon "button" at bounding box center [467, 369] width 9 height 9
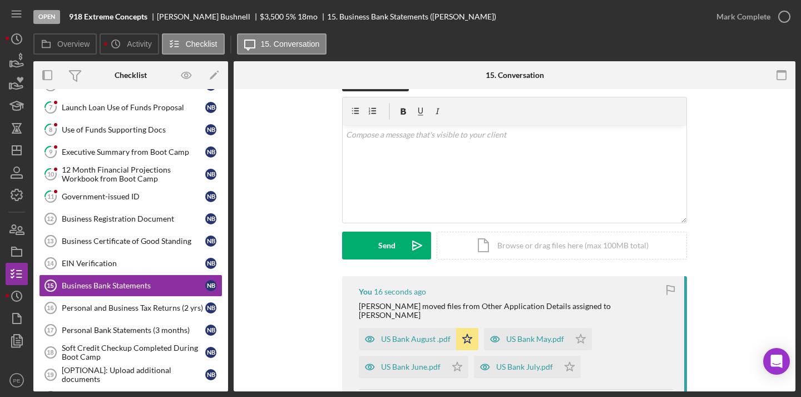
scroll to position [38, 0]
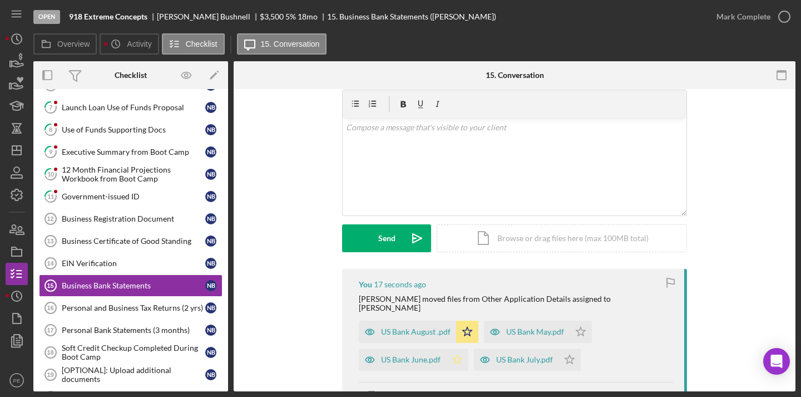
click at [453, 356] on icon "Icon/Star" at bounding box center [457, 359] width 22 height 22
click at [571, 354] on polygon "button" at bounding box center [569, 358] width 9 height 9
click at [577, 325] on icon "Icon/Star" at bounding box center [581, 331] width 22 height 22
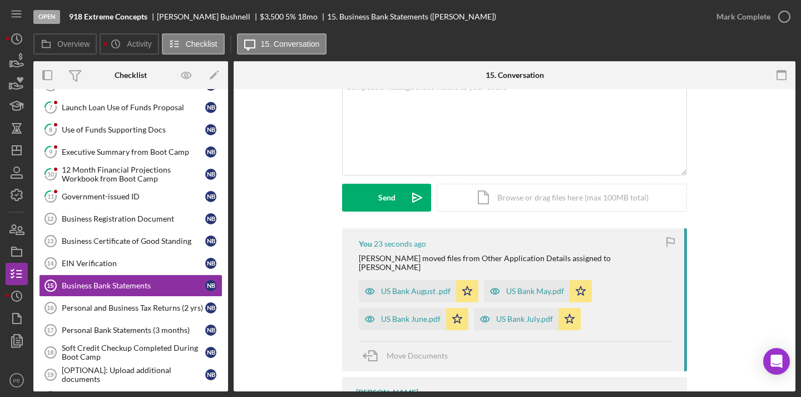
scroll to position [66, 0]
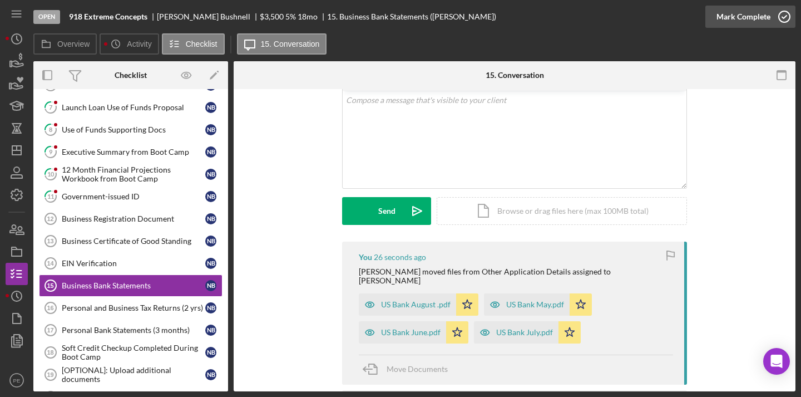
click at [757, 17] on div "Mark Complete" at bounding box center [744, 17] width 54 height 22
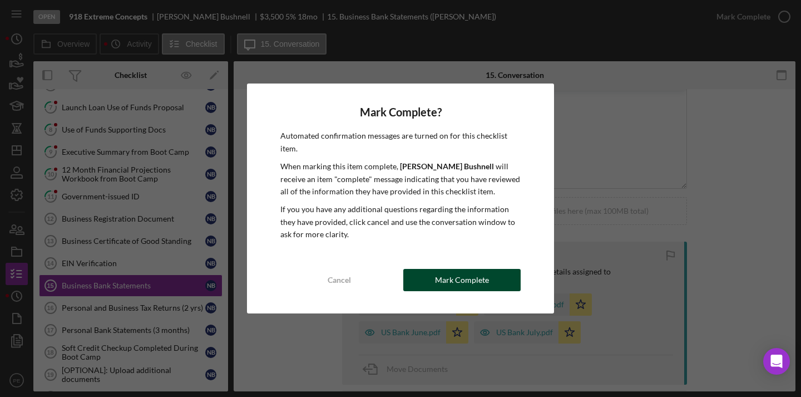
click at [465, 280] on div "Mark Complete" at bounding box center [462, 280] width 54 height 22
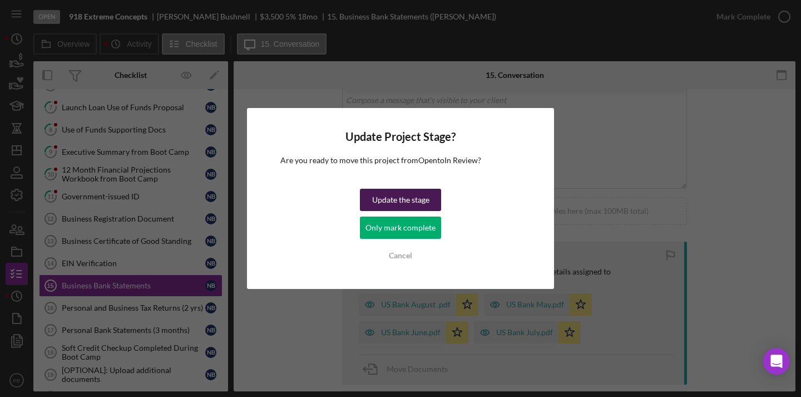
click at [426, 198] on div "Update the stage" at bounding box center [400, 200] width 57 height 22
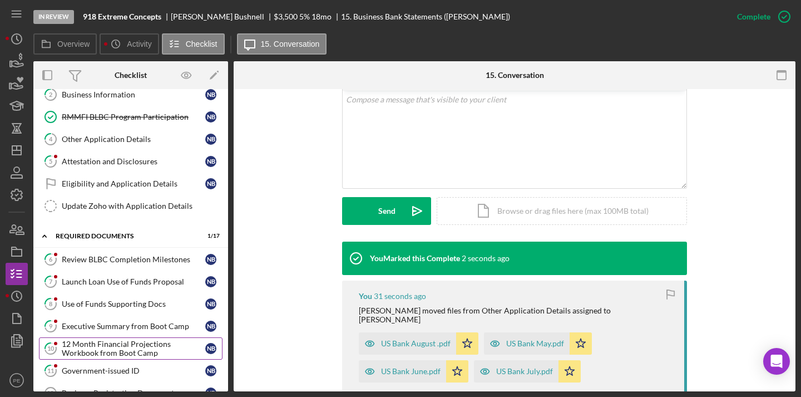
scroll to position [0, 0]
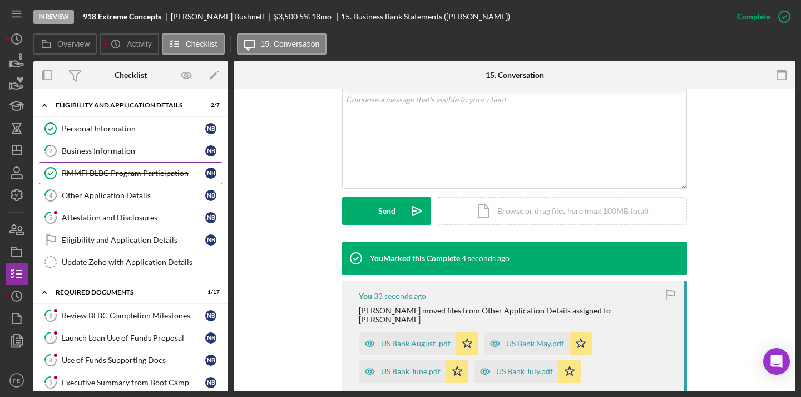
click at [90, 172] on div "RMMFI BLBC Program Participation" at bounding box center [134, 173] width 144 height 9
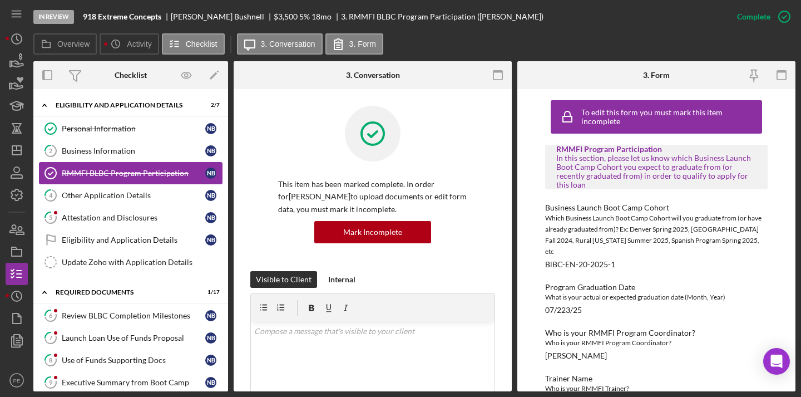
click at [104, 174] on div "RMMFI BLBC Program Participation" at bounding box center [134, 173] width 144 height 9
click at [108, 200] on link "4 Other Application Details N B" at bounding box center [131, 195] width 184 height 22
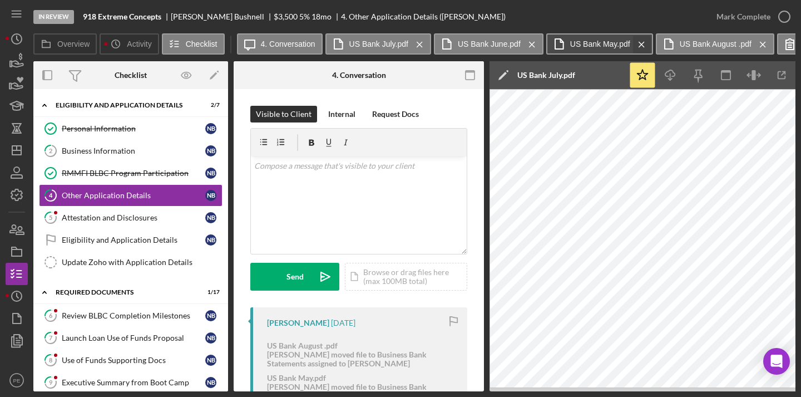
click at [644, 46] on icon "Icon/Menu Close" at bounding box center [641, 45] width 19 height 28
click at [650, 45] on icon "Icon/Menu Close" at bounding box center [653, 45] width 19 height 28
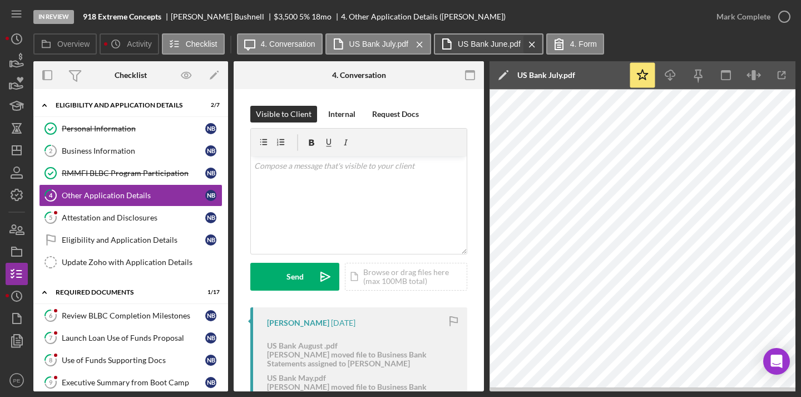
click at [532, 45] on icon "Icon/Menu Close" at bounding box center [531, 45] width 19 height 28
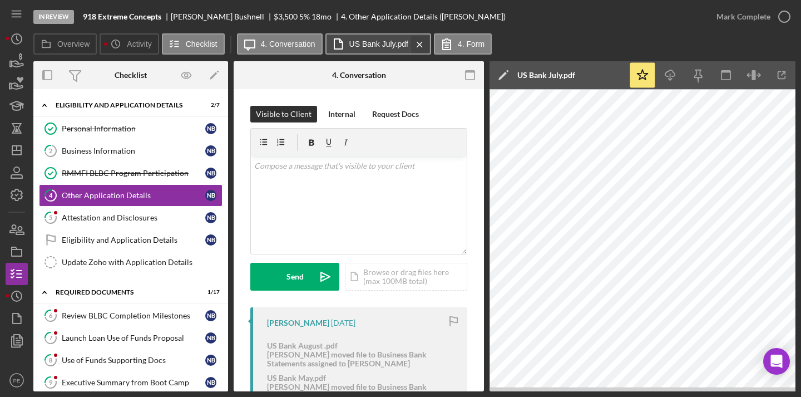
click at [420, 43] on icon "Icon/Menu Close" at bounding box center [419, 45] width 19 height 28
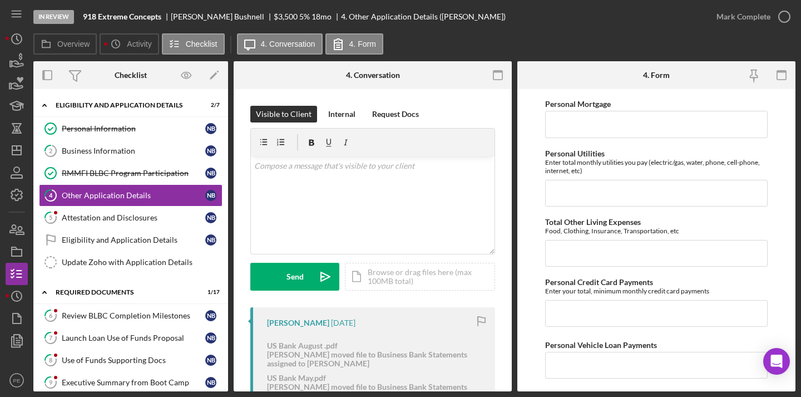
scroll to position [1299, 0]
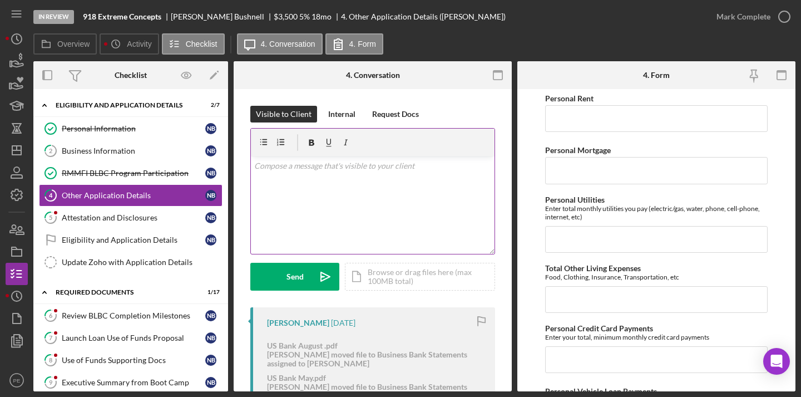
click at [265, 172] on div "v Color teal Color pink Remove color Add row above Add row below Add column bef…" at bounding box center [373, 204] width 244 height 97
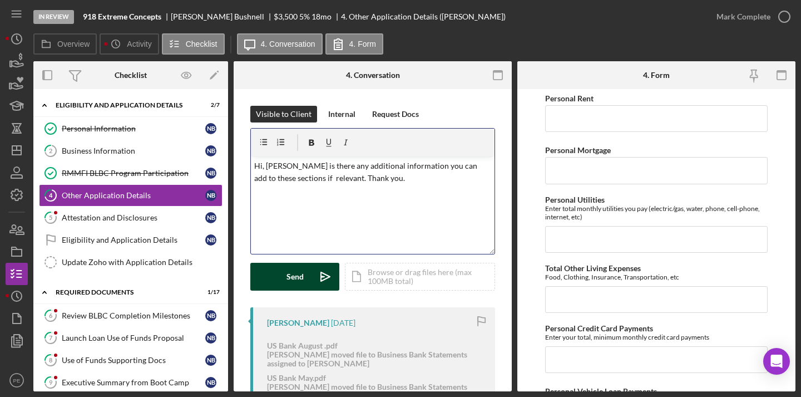
click at [300, 280] on div "Send" at bounding box center [295, 277] width 17 height 28
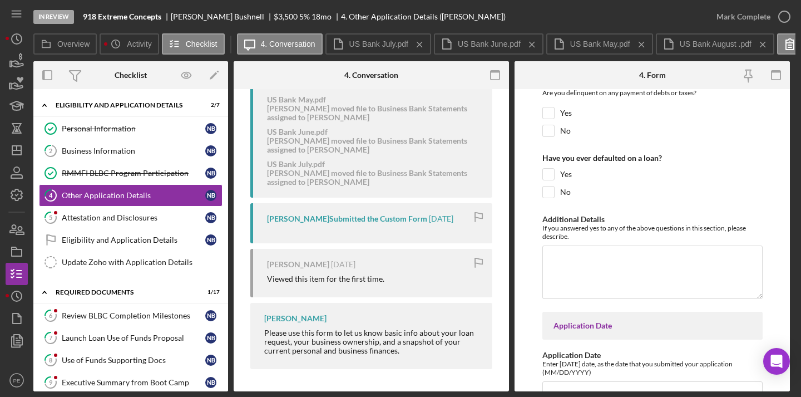
scroll to position [2738, 0]
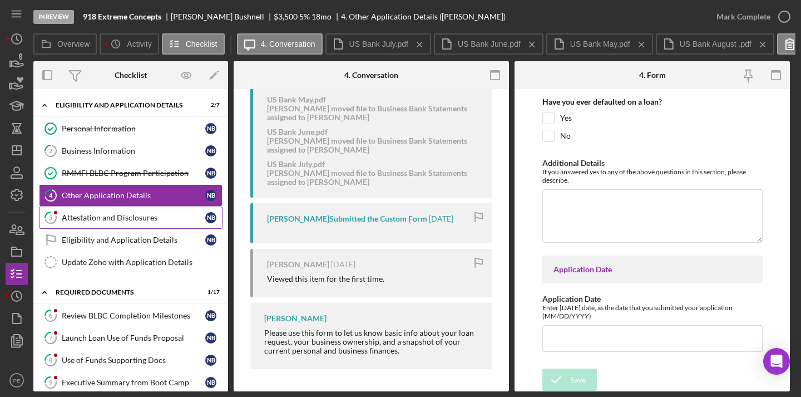
click at [82, 223] on link "5 Attestation and Disclosures N B" at bounding box center [131, 217] width 184 height 22
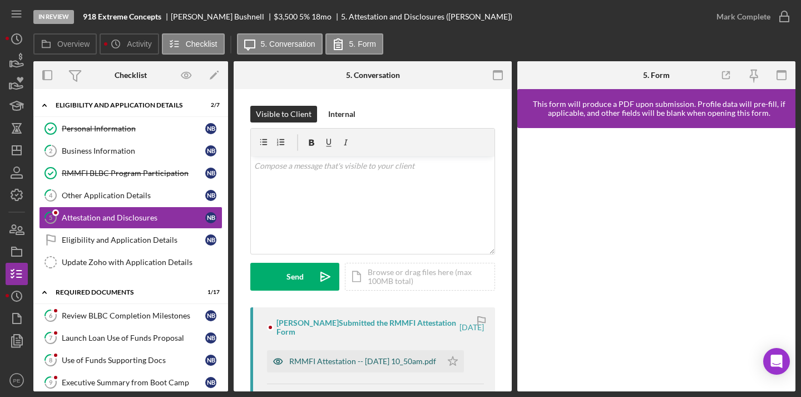
click at [410, 362] on div "RMMFI Attestation -- 2025-09-24 10_50am.pdf" at bounding box center [362, 361] width 147 height 9
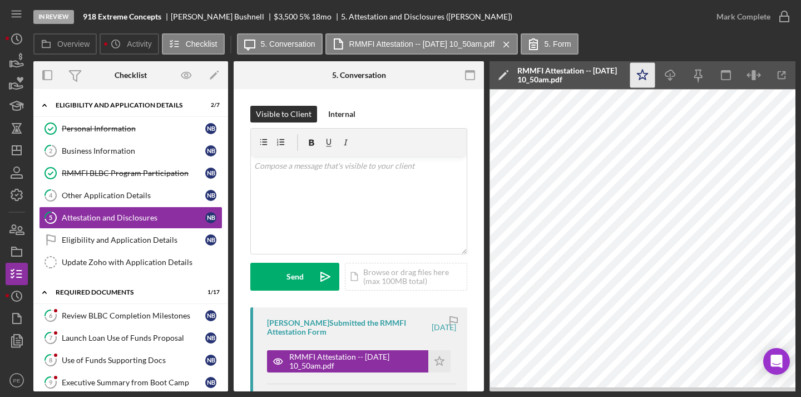
click at [651, 76] on icon "Icon/Star" at bounding box center [642, 75] width 25 height 25
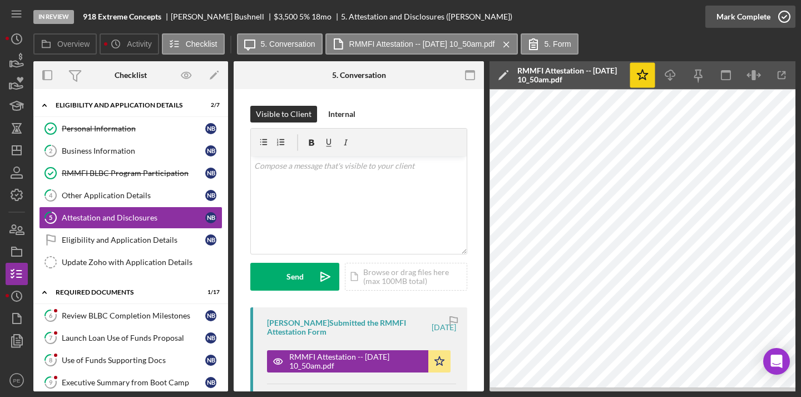
click at [746, 19] on div "Mark Complete" at bounding box center [744, 17] width 54 height 22
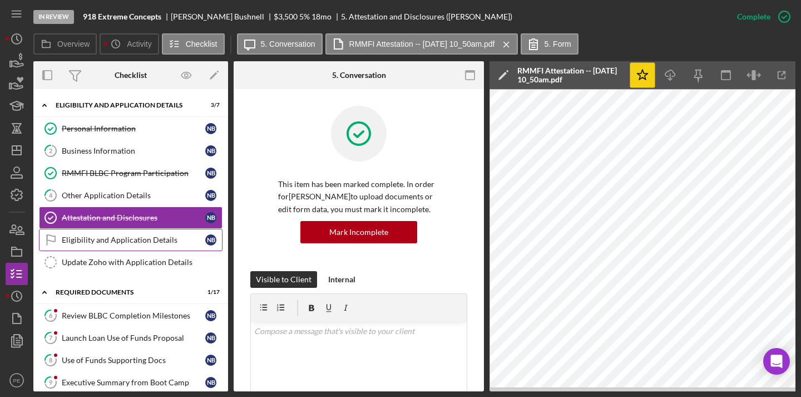
click at [97, 243] on div "Eligibility and Application Details" at bounding box center [134, 239] width 144 height 9
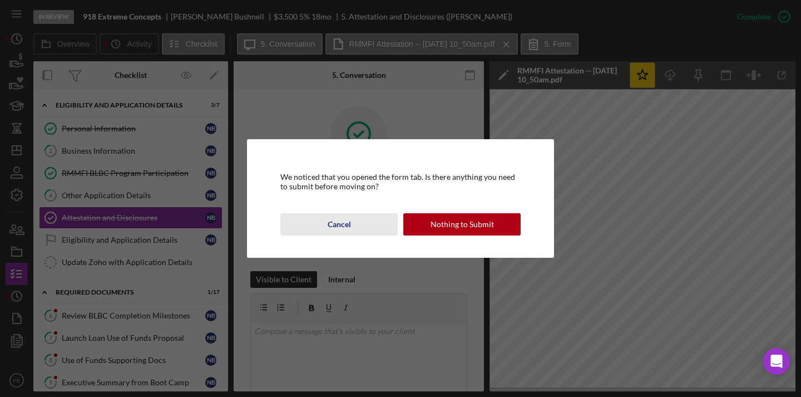
click at [340, 229] on div "Cancel" at bounding box center [339, 224] width 23 height 22
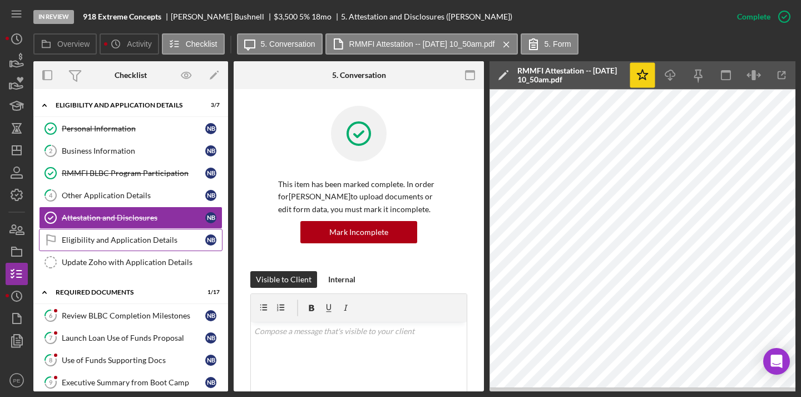
click at [76, 245] on link "Eligibility and Application Details Eligibility and Application Details N B" at bounding box center [131, 240] width 184 height 22
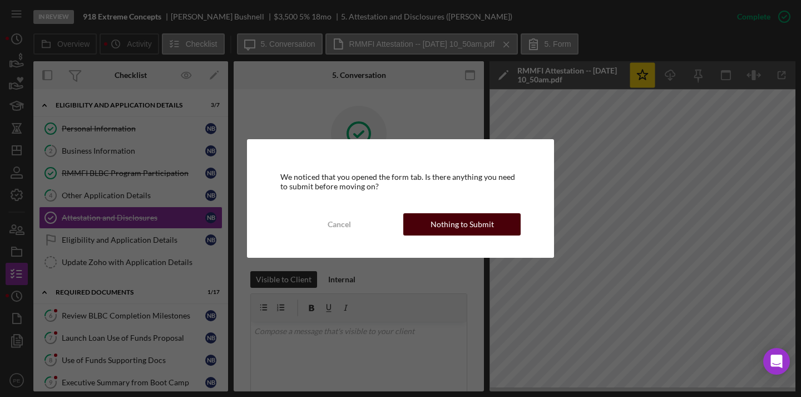
click at [472, 229] on div "Nothing to Submit" at bounding box center [462, 224] width 63 height 22
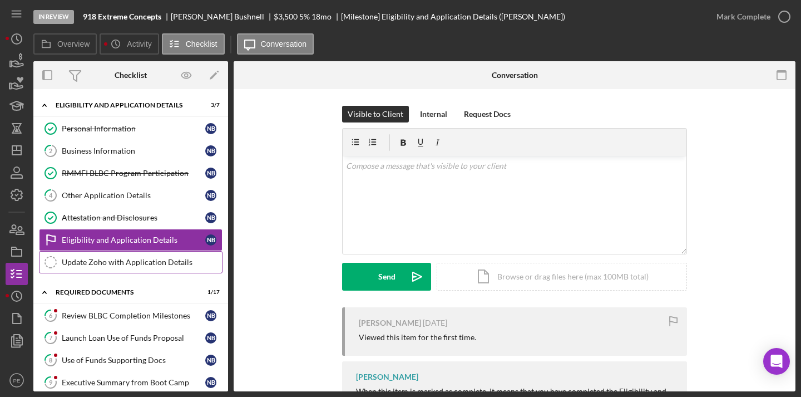
click at [157, 259] on div "Update Zoho with Application Details" at bounding box center [142, 262] width 160 height 9
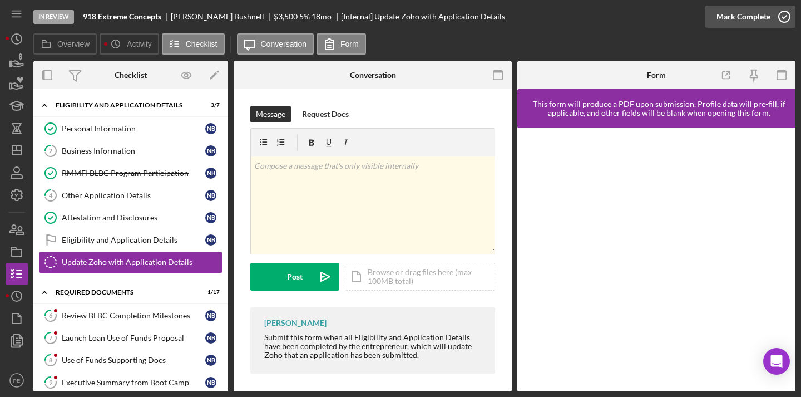
click at [749, 19] on div "Mark Complete" at bounding box center [744, 17] width 54 height 22
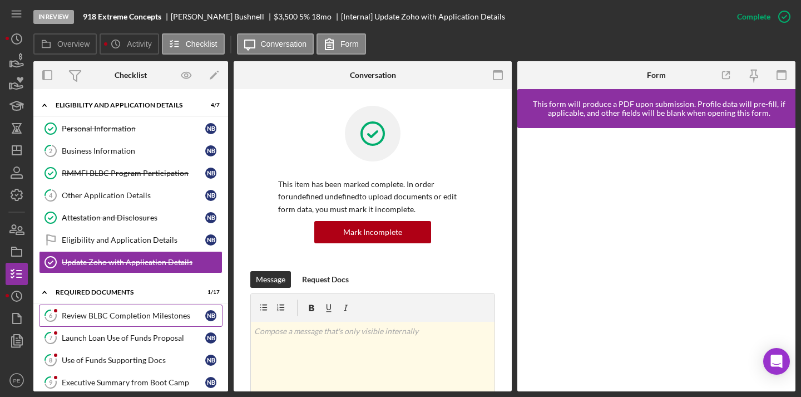
click at [162, 313] on div "Review BLBC Completion Milestones" at bounding box center [134, 315] width 144 height 9
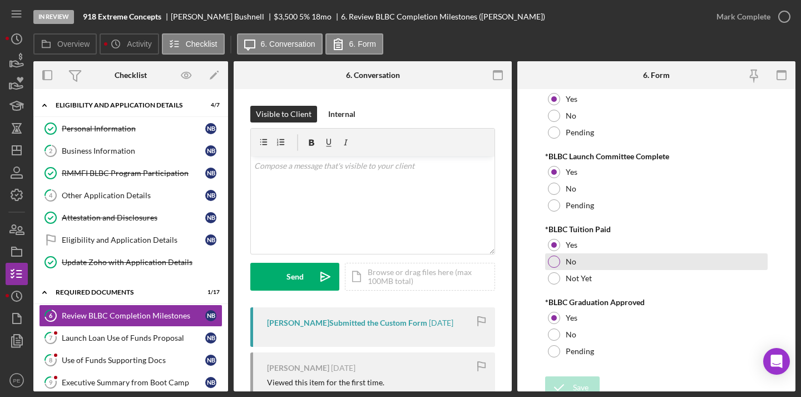
scroll to position [24, 0]
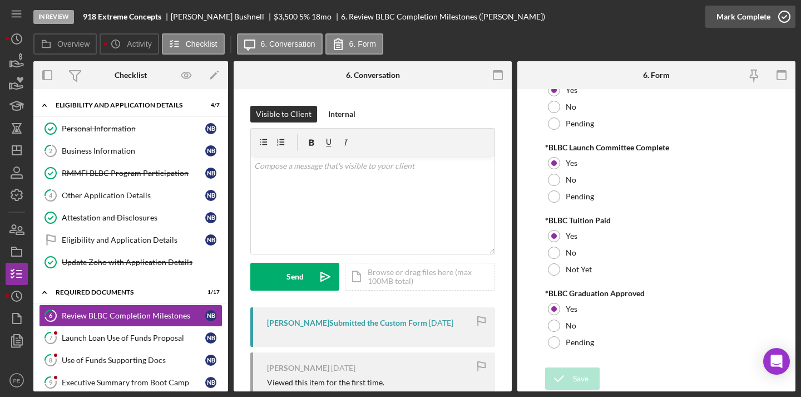
click at [752, 8] on div "Mark Complete" at bounding box center [744, 17] width 54 height 22
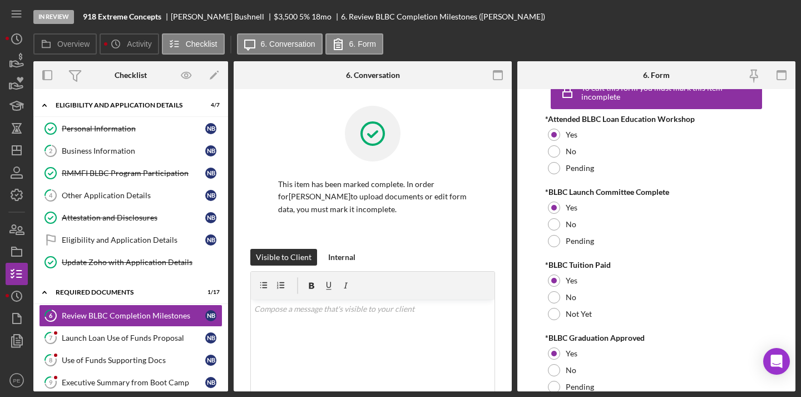
scroll to position [69, 0]
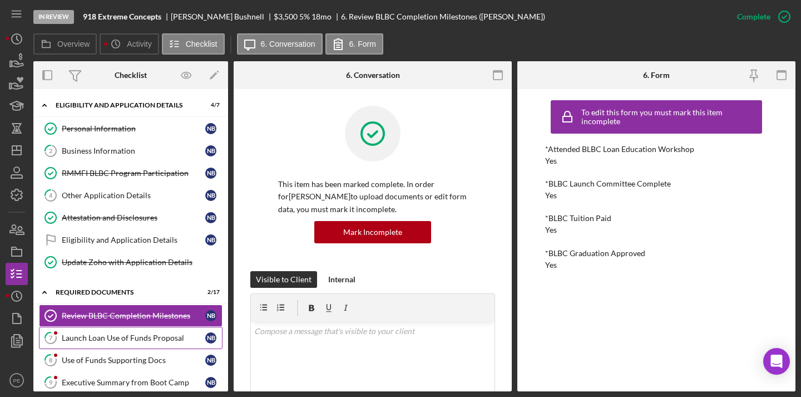
click at [134, 335] on div "Launch Loan Use of Funds Proposal" at bounding box center [134, 337] width 144 height 9
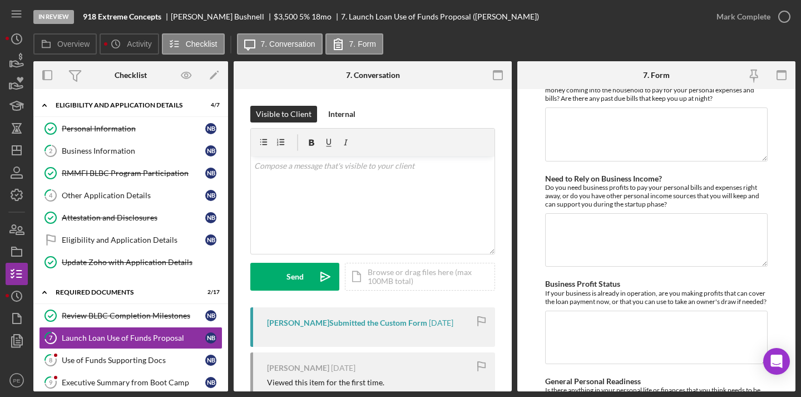
scroll to position [1510, 0]
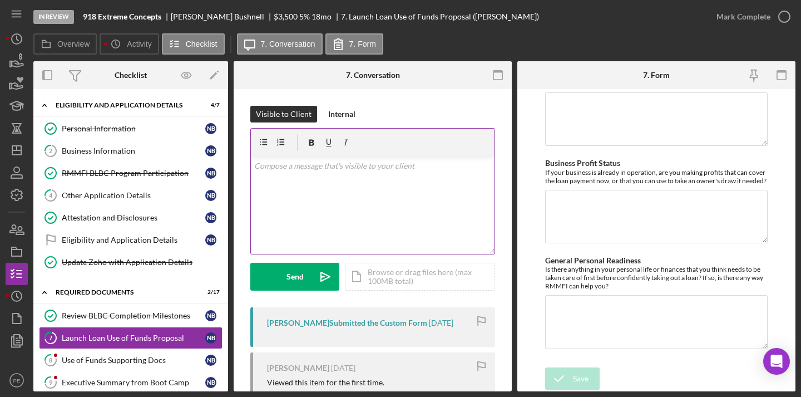
click at [295, 161] on p at bounding box center [373, 166] width 238 height 12
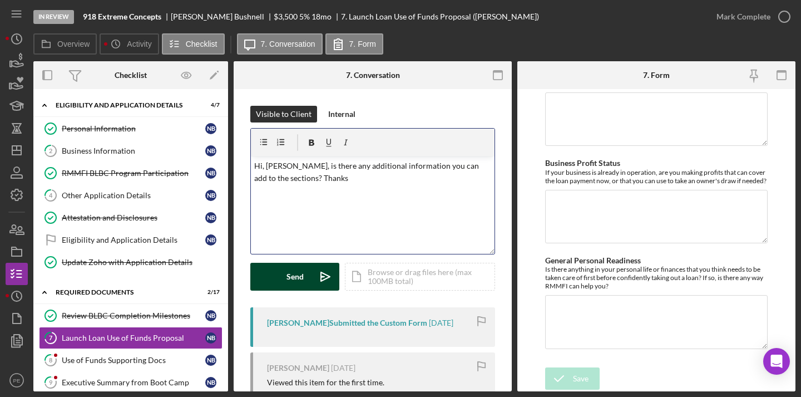
click at [321, 277] on polygon "submit" at bounding box center [322, 276] width 3 height 1
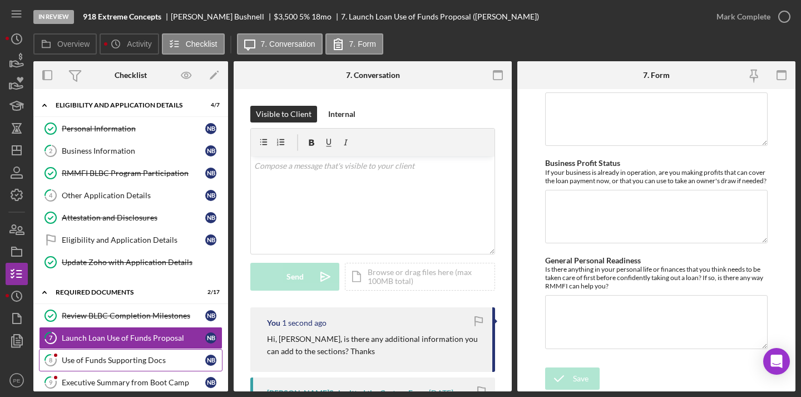
click at [141, 368] on link "8 Use of Funds Supporting Docs N B" at bounding box center [131, 360] width 184 height 22
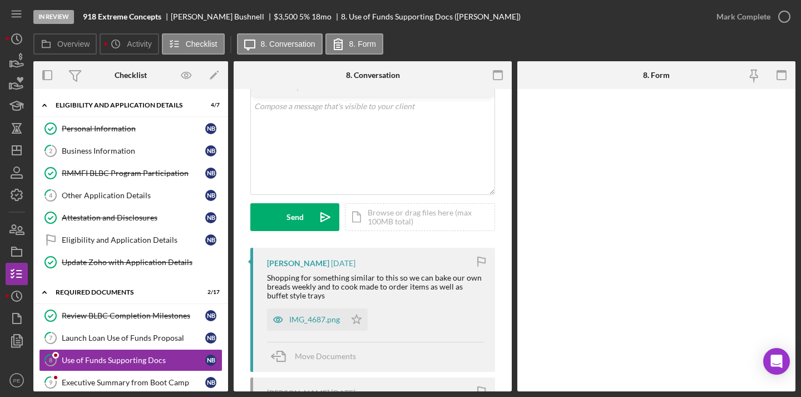
scroll to position [64, 0]
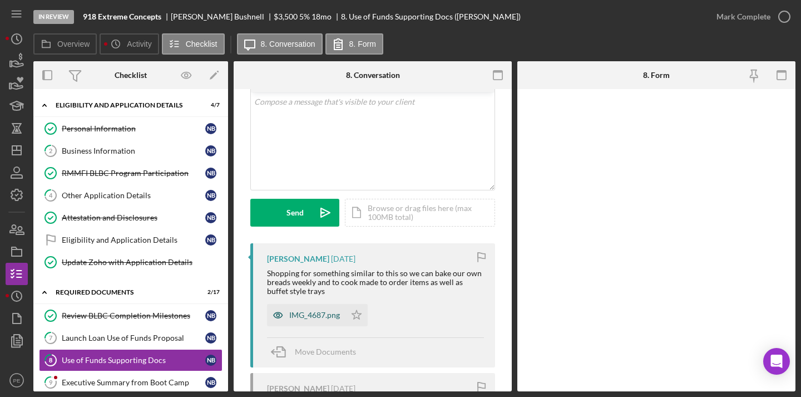
click at [327, 312] on div "IMG_4687.png" at bounding box center [314, 314] width 51 height 9
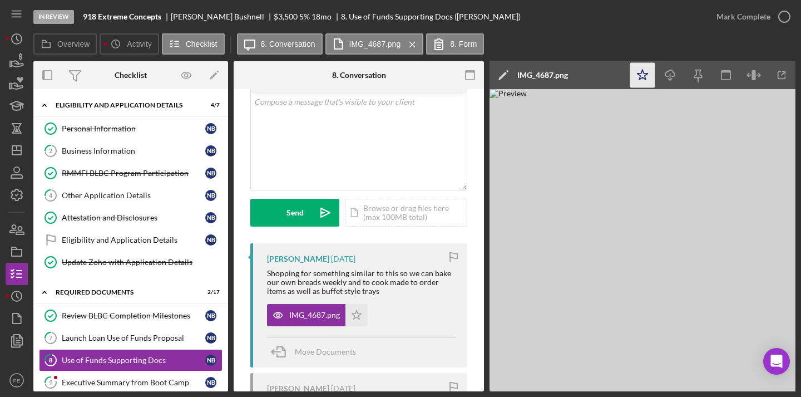
click at [645, 77] on icon "Icon/Star" at bounding box center [642, 75] width 25 height 25
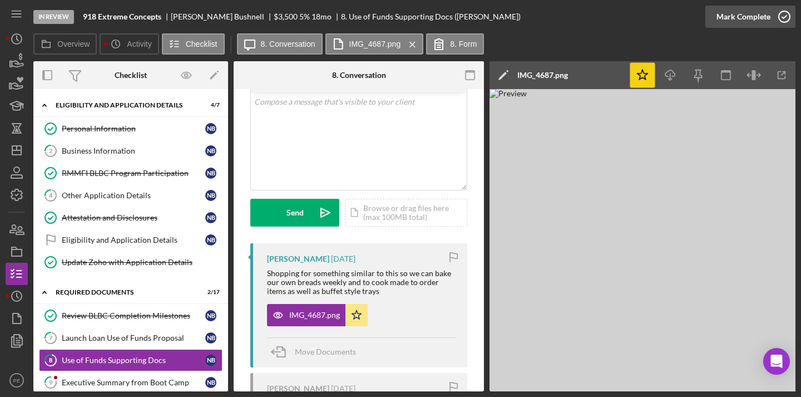
click at [720, 18] on div "Mark Complete" at bounding box center [744, 17] width 54 height 22
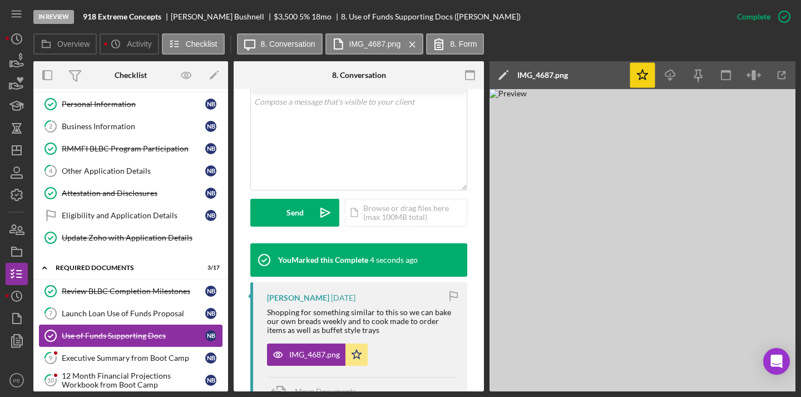
scroll to position [30, 0]
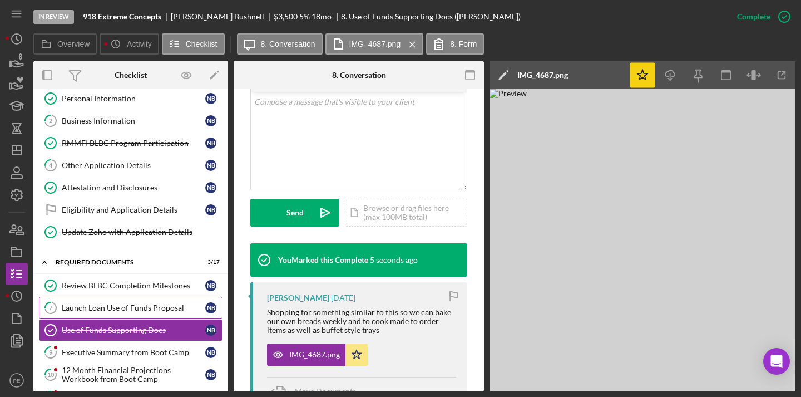
click at [132, 311] on div "Launch Loan Use of Funds Proposal" at bounding box center [134, 307] width 144 height 9
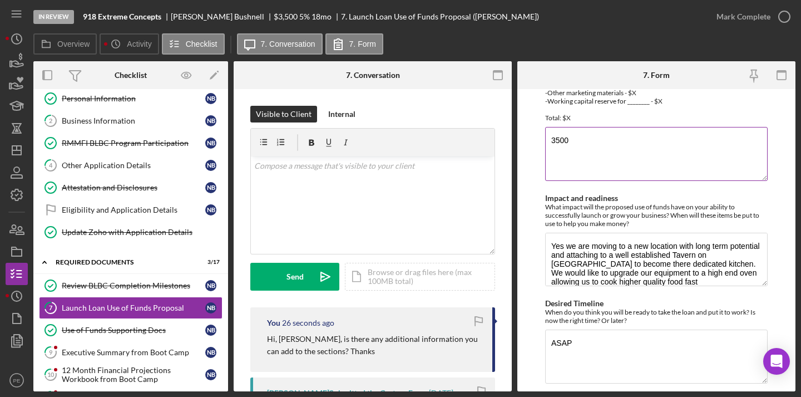
scroll to position [448, 0]
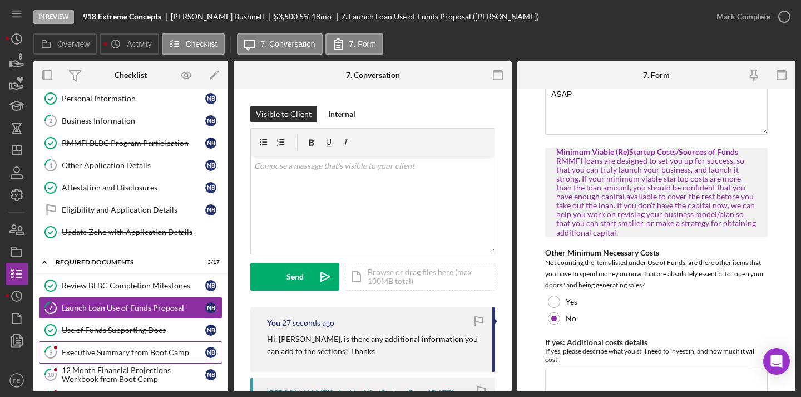
click at [155, 359] on link "9 Executive Summary from Boot Camp N B" at bounding box center [131, 352] width 184 height 22
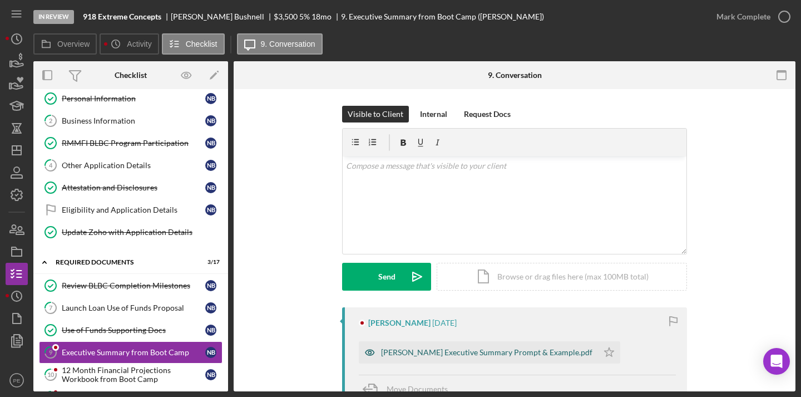
click at [442, 345] on div "Nathan Executive Summary Prompt & Example.pdf" at bounding box center [478, 352] width 239 height 22
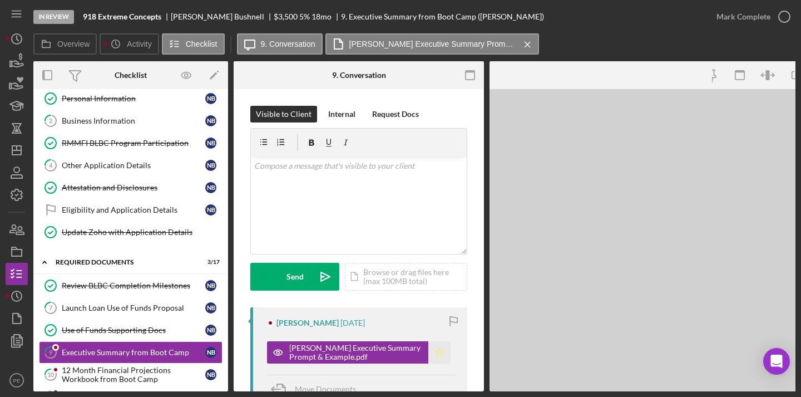
click at [442, 345] on icon "Icon/Star" at bounding box center [439, 352] width 22 height 22
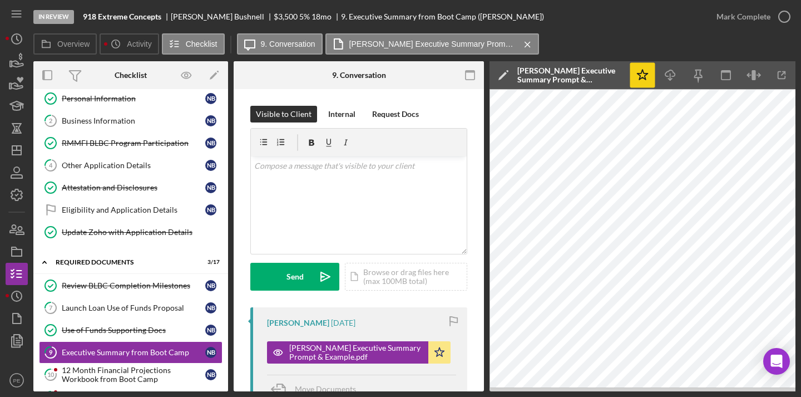
click at [648, 76] on icon "Icon/Star" at bounding box center [642, 75] width 25 height 25
click at [737, 13] on div "Mark Complete" at bounding box center [744, 17] width 54 height 22
